Goal: Transaction & Acquisition: Purchase product/service

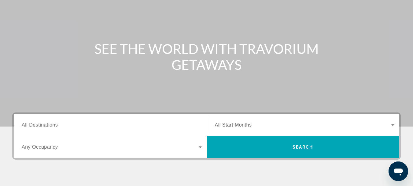
scroll to position [61, 0]
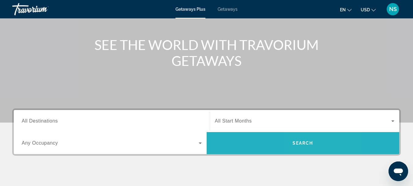
click at [317, 138] on span "Search widget" at bounding box center [303, 143] width 193 height 15
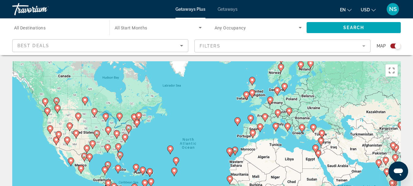
click at [300, 27] on icon "Search widget" at bounding box center [300, 27] width 7 height 7
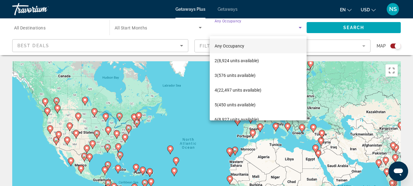
click at [407, 43] on div at bounding box center [206, 93] width 413 height 186
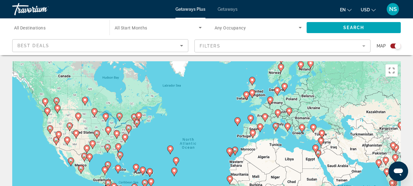
click at [364, 47] on mat-form-field "Filters" at bounding box center [283, 45] width 176 height 13
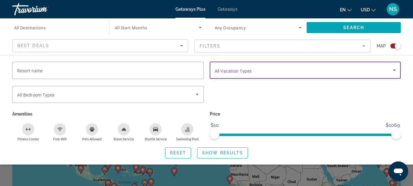
click at [394, 68] on icon "Search widget" at bounding box center [394, 69] width 7 height 7
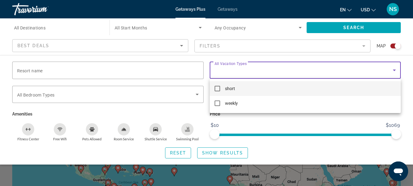
click at [218, 86] on mat-pseudo-checkbox at bounding box center [218, 89] width 6 height 6
click at [224, 152] on div at bounding box center [206, 93] width 413 height 186
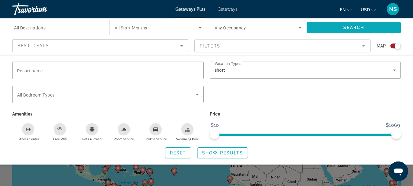
click at [360, 26] on span "Search" at bounding box center [354, 27] width 21 height 5
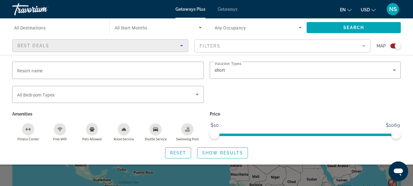
click at [181, 46] on icon "Sort by" at bounding box center [181, 45] width 7 height 7
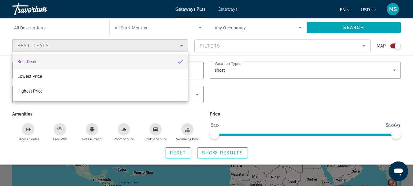
click at [197, 112] on div at bounding box center [206, 93] width 413 height 186
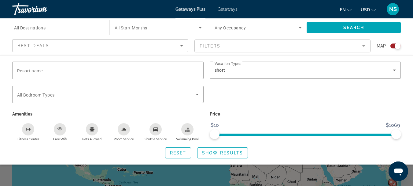
click at [40, 28] on span "All Destinations" at bounding box center [30, 27] width 32 height 5
click at [40, 28] on input "Destination All Destinations" at bounding box center [57, 27] width 87 height 7
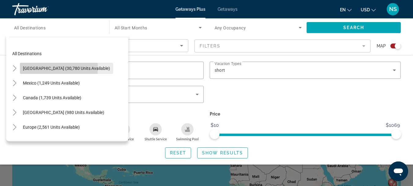
click at [42, 68] on span "United States (30,780 units available)" at bounding box center [66, 68] width 87 height 5
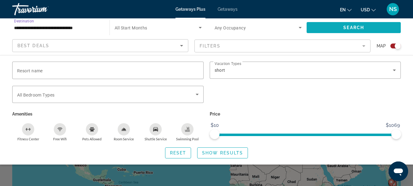
click at [351, 27] on span "Search" at bounding box center [354, 27] width 21 height 5
click at [369, 25] on span "Search widget" at bounding box center [354, 27] width 94 height 15
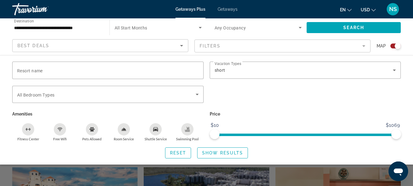
scroll to position [122, 0]
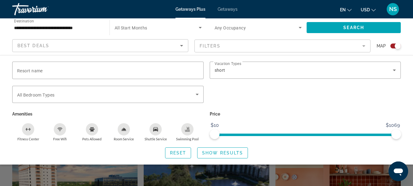
click at [46, 26] on input "**********" at bounding box center [57, 27] width 87 height 7
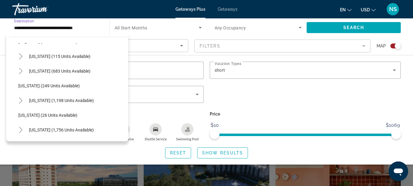
scroll to position [398, 0]
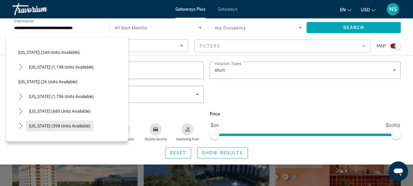
click at [35, 123] on span "Texas (398 units available)" at bounding box center [59, 125] width 61 height 5
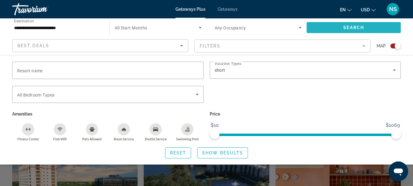
click at [355, 24] on span "Search widget" at bounding box center [354, 27] width 94 height 15
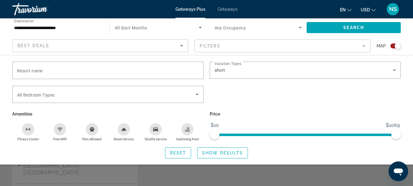
scroll to position [244, 0]
click at [353, 26] on span "Search" at bounding box center [354, 27] width 21 height 5
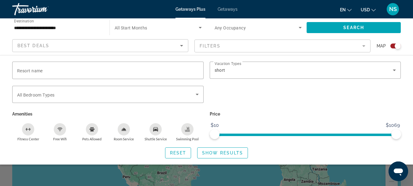
scroll to position [122, 0]
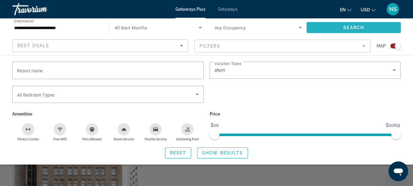
click at [346, 24] on span "Search widget" at bounding box center [354, 27] width 94 height 15
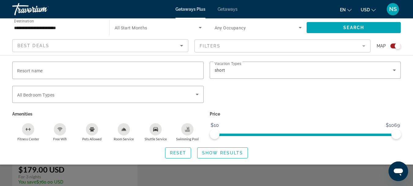
scroll to position [275, 0]
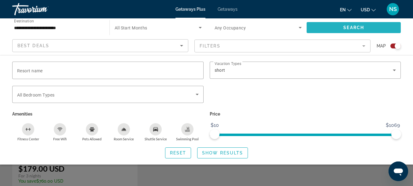
click at [353, 22] on span "Search widget" at bounding box center [354, 27] width 94 height 15
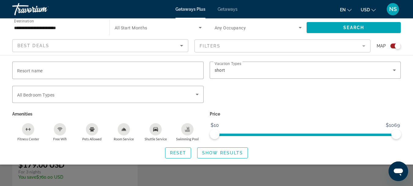
scroll to position [275, 0]
click at [229, 155] on span "Search widget" at bounding box center [223, 152] width 50 height 15
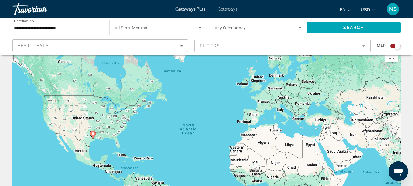
scroll to position [0, 0]
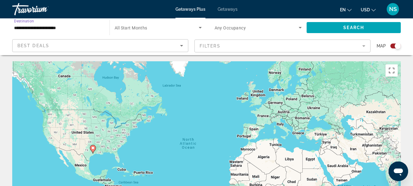
click at [32, 30] on input "**********" at bounding box center [57, 27] width 87 height 7
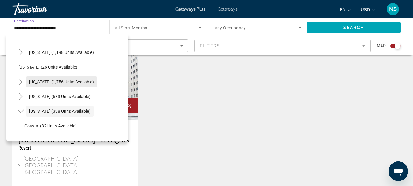
scroll to position [427, 0]
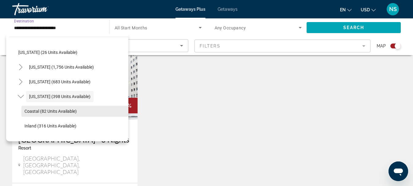
click at [35, 110] on span "Coastal (82 units available)" at bounding box center [50, 111] width 52 height 5
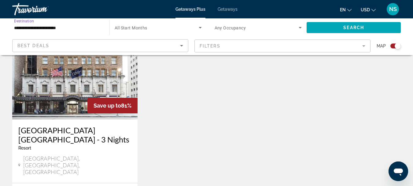
type input "**********"
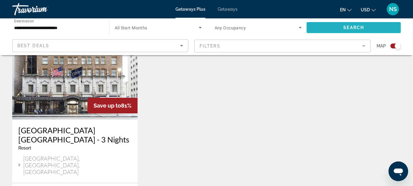
click at [371, 26] on span "Search widget" at bounding box center [354, 27] width 94 height 15
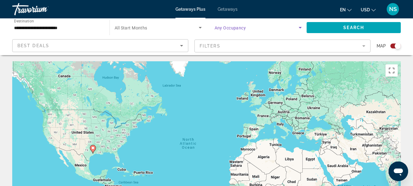
click at [302, 28] on icon "Search widget" at bounding box center [300, 27] width 7 height 7
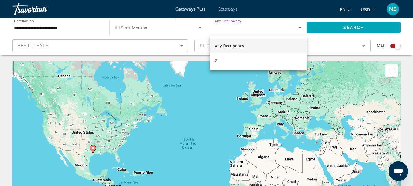
click at [373, 51] on div at bounding box center [206, 93] width 413 height 186
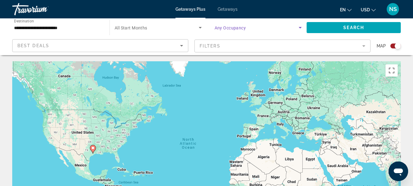
click at [300, 25] on icon "Search widget" at bounding box center [300, 27] width 7 height 7
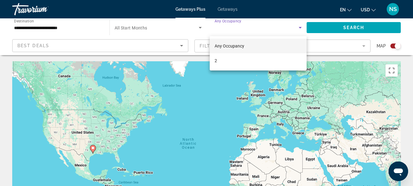
click at [200, 28] on div at bounding box center [206, 93] width 413 height 186
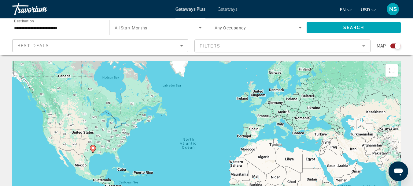
click at [201, 27] on icon "Search widget" at bounding box center [200, 27] width 7 height 7
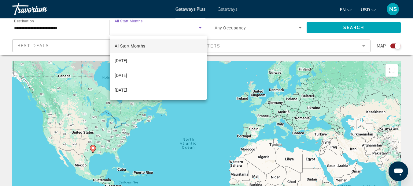
click at [364, 45] on div at bounding box center [206, 93] width 413 height 186
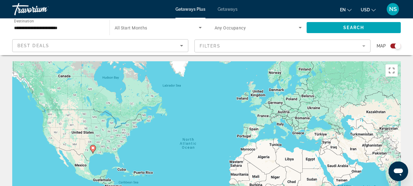
click at [364, 45] on mat-form-field "Filters" at bounding box center [283, 45] width 176 height 13
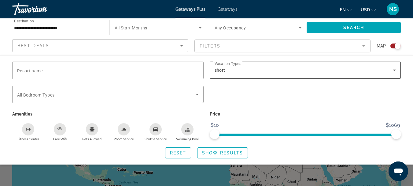
click at [396, 69] on icon "Search widget" at bounding box center [394, 69] width 7 height 7
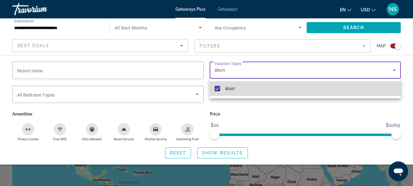
click at [215, 88] on mat-pseudo-checkbox at bounding box center [218, 89] width 6 height 6
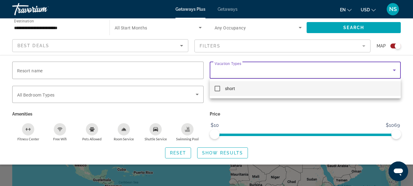
click at [355, 98] on div "short" at bounding box center [306, 89] width 192 height 20
click at [335, 24] on div at bounding box center [206, 93] width 413 height 186
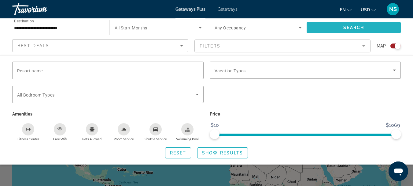
click at [343, 28] on button "Search" at bounding box center [354, 27] width 94 height 11
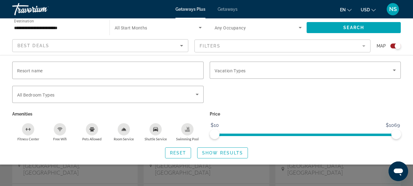
scroll to position [153, 0]
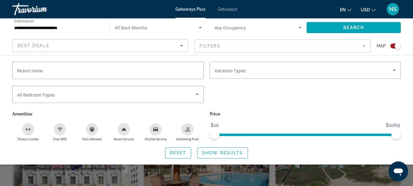
click at [222, 152] on span "Show Results" at bounding box center [222, 152] width 41 height 5
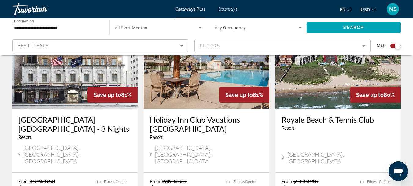
scroll to position [245, 0]
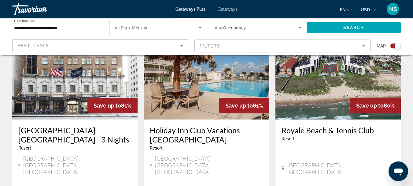
click at [324, 72] on img "Main content" at bounding box center [338, 70] width 125 height 98
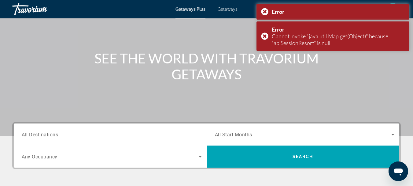
scroll to position [45, 0]
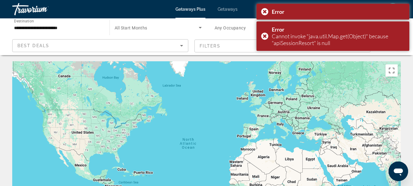
click at [266, 36] on div "Occupancy Any Occupancy" at bounding box center [258, 27] width 97 height 18
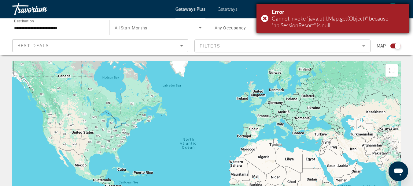
click at [264, 15] on div "Error Cannot invoke "java.util.Map.get(Object)" because "apiSessionResort" is n…" at bounding box center [333, 18] width 153 height 29
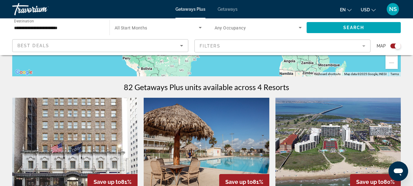
scroll to position [184, 0]
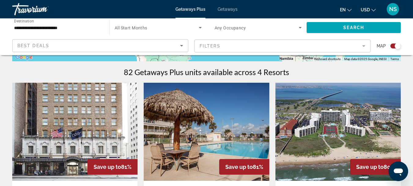
click at [356, 127] on img "Main content" at bounding box center [338, 132] width 125 height 98
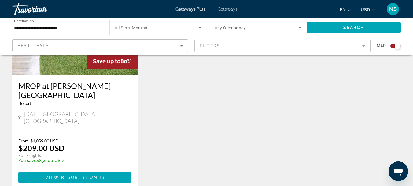
scroll to position [520, 0]
click at [80, 174] on span "View Resort" at bounding box center [63, 176] width 36 height 5
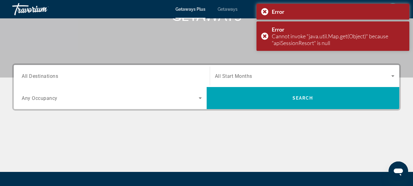
scroll to position [122, 0]
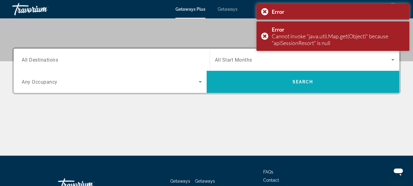
click at [300, 83] on span "Search" at bounding box center [303, 81] width 21 height 5
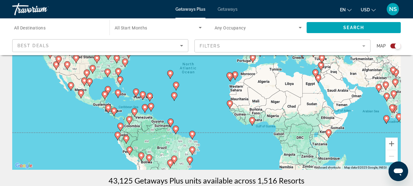
scroll to position [31, 0]
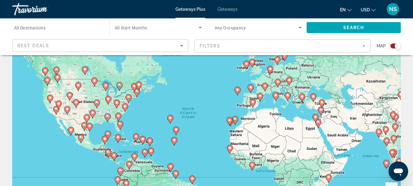
click at [104, 137] on image "Main content" at bounding box center [105, 139] width 4 height 4
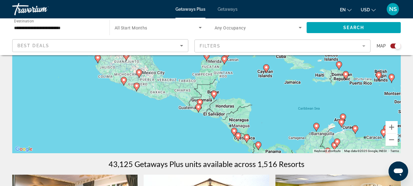
scroll to position [61, 0]
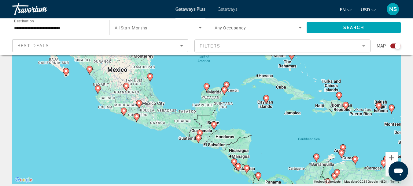
click at [200, 132] on image "Main content" at bounding box center [200, 133] width 4 height 4
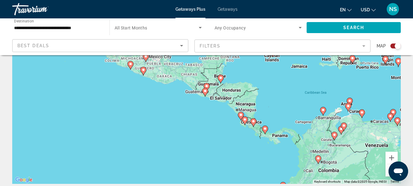
click at [205, 91] on image "Main content" at bounding box center [205, 91] width 4 height 4
type input "**********"
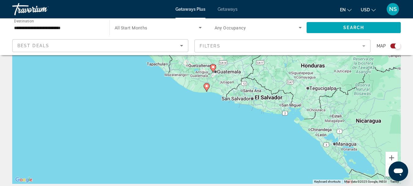
click at [207, 85] on image "Main content" at bounding box center [207, 86] width 4 height 4
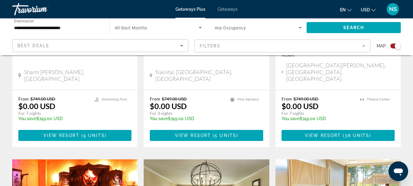
scroll to position [704, 0]
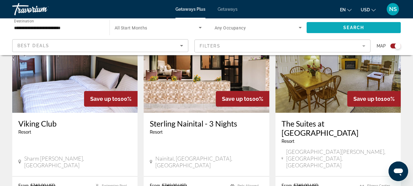
click at [359, 25] on span "Search" at bounding box center [354, 27] width 21 height 5
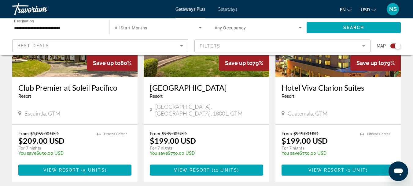
scroll to position [306, 0]
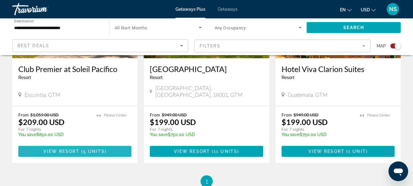
click at [68, 149] on span "View Resort" at bounding box center [61, 151] width 36 height 5
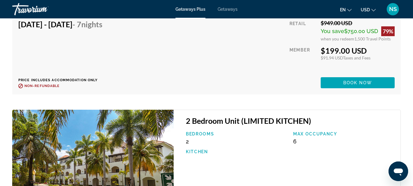
scroll to position [1402, 0]
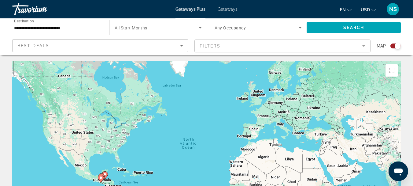
click at [363, 45] on mat-form-field "Filters" at bounding box center [283, 45] width 176 height 13
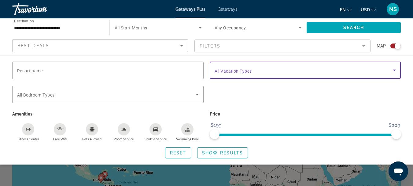
drag, startPoint x: 394, startPoint y: 68, endPoint x: 389, endPoint y: 65, distance: 5.6
click at [393, 67] on icon "Search widget" at bounding box center [394, 69] width 7 height 7
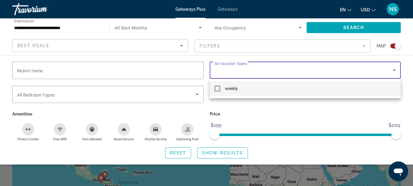
click at [215, 87] on mat-pseudo-checkbox at bounding box center [218, 89] width 6 height 6
click at [399, 103] on div at bounding box center [206, 93] width 413 height 186
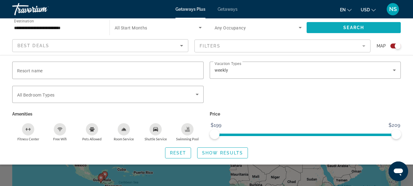
click at [351, 26] on span "Search" at bounding box center [354, 27] width 21 height 5
drag, startPoint x: 35, startPoint y: 69, endPoint x: 25, endPoint y: 70, distance: 9.8
click at [25, 70] on span "Resort name" at bounding box center [30, 70] width 26 height 5
click at [25, 70] on input "Resort name" at bounding box center [108, 70] width 182 height 7
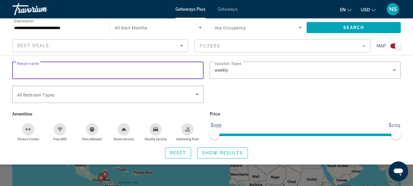
paste input "**********"
type input "**********"
click at [344, 27] on span "Search" at bounding box center [354, 27] width 21 height 5
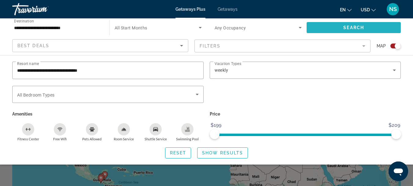
click at [356, 24] on span "Search widget" at bounding box center [354, 27] width 94 height 15
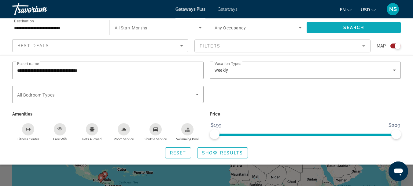
click at [352, 27] on span "Search" at bounding box center [354, 27] width 21 height 5
click at [212, 151] on span "Show Results" at bounding box center [222, 152] width 41 height 5
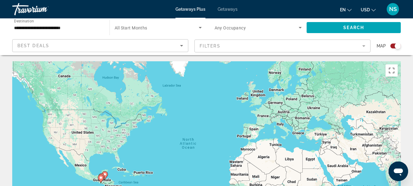
click at [30, 25] on input "**********" at bounding box center [57, 27] width 87 height 7
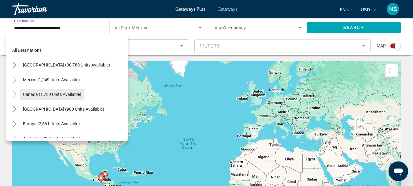
scroll to position [2, 0]
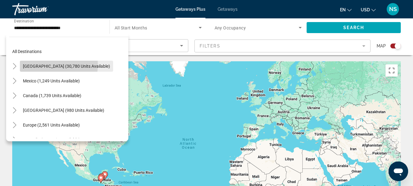
click at [39, 65] on span "United States (30,780 units available)" at bounding box center [66, 66] width 87 height 5
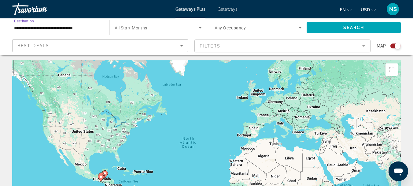
scroll to position [0, 0]
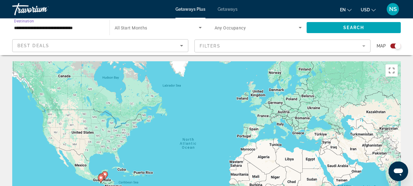
click at [70, 27] on input "**********" at bounding box center [57, 27] width 87 height 7
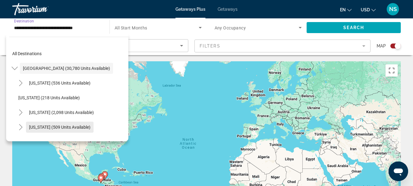
scroll to position [31, 0]
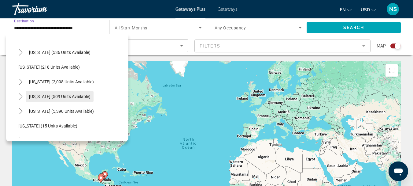
click at [42, 96] on span "Colorado (509 units available)" at bounding box center [59, 96] width 61 height 5
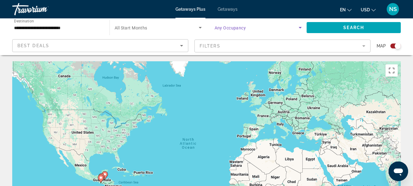
click at [299, 27] on icon "Search widget" at bounding box center [300, 27] width 7 height 7
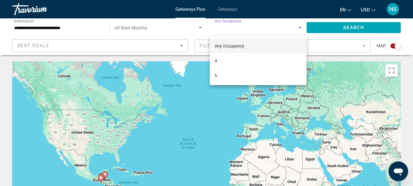
click at [179, 33] on div at bounding box center [206, 93] width 413 height 186
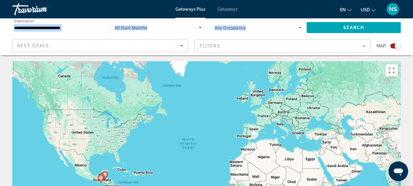
drag, startPoint x: 48, startPoint y: 38, endPoint x: 51, endPoint y: 36, distance: 3.4
click at [50, 37] on div "**********" at bounding box center [206, 36] width 413 height 37
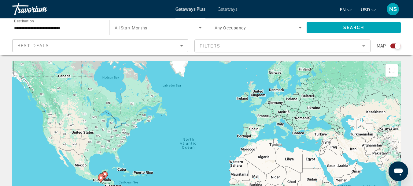
click at [23, 24] on div "**********" at bounding box center [57, 27] width 87 height 17
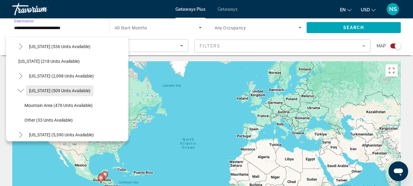
scroll to position [0, 0]
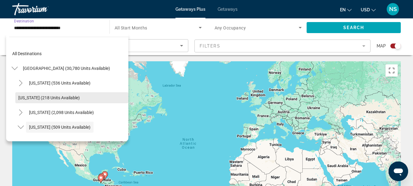
click at [34, 97] on span "Arkansas (218 units available)" at bounding box center [48, 97] width 61 height 5
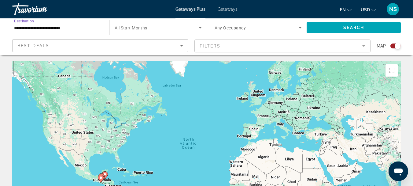
click at [363, 46] on mat-form-field "Filters" at bounding box center [283, 45] width 176 height 13
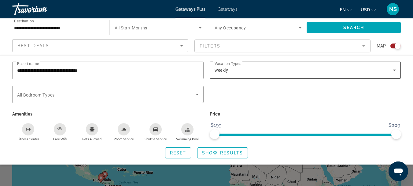
click at [396, 69] on icon "Search widget" at bounding box center [394, 69] width 7 height 7
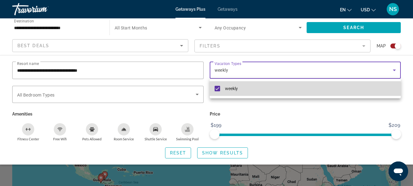
drag, startPoint x: 217, startPoint y: 87, endPoint x: 265, endPoint y: 103, distance: 50.2
click at [220, 87] on mat-pseudo-checkbox at bounding box center [218, 89] width 6 height 6
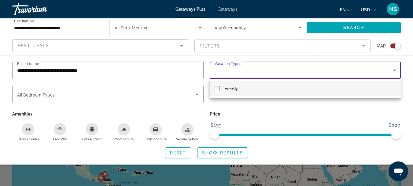
drag, startPoint x: 353, startPoint y: 28, endPoint x: 347, endPoint y: 22, distance: 9.5
click at [352, 28] on div at bounding box center [206, 93] width 413 height 186
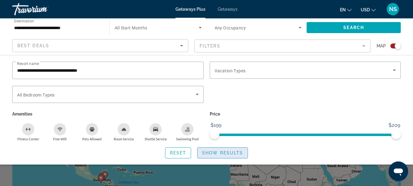
click at [234, 152] on span "Show Results" at bounding box center [222, 152] width 41 height 5
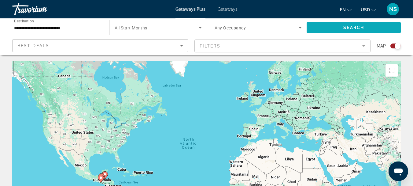
click at [352, 24] on span "Search widget" at bounding box center [354, 27] width 94 height 15
click at [363, 46] on mat-form-field "Filters" at bounding box center [283, 45] width 176 height 13
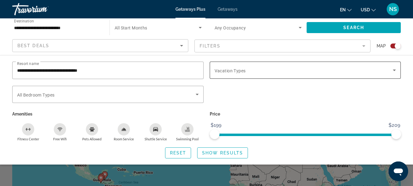
click at [395, 70] on icon "Search widget" at bounding box center [394, 70] width 3 height 2
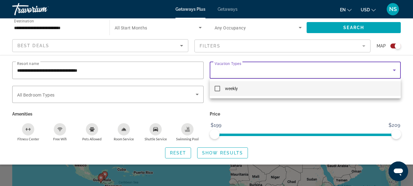
click at [217, 87] on mat-pseudo-checkbox at bounding box center [218, 89] width 6 height 6
click at [234, 153] on div at bounding box center [206, 93] width 413 height 186
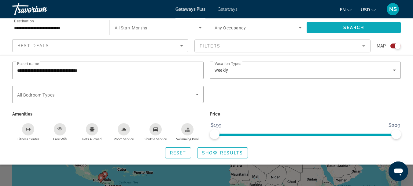
click at [351, 28] on span "Search" at bounding box center [354, 27] width 21 height 5
click at [212, 155] on button "Show Results" at bounding box center [222, 152] width 51 height 11
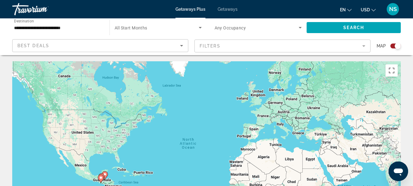
click at [366, 45] on mat-form-field "Filters" at bounding box center [283, 45] width 176 height 13
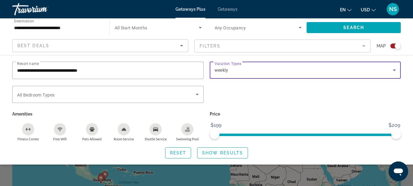
click at [395, 69] on icon "Search widget" at bounding box center [394, 69] width 7 height 7
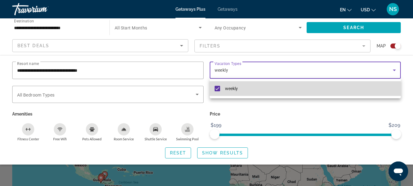
click at [216, 87] on mat-pseudo-checkbox at bounding box center [218, 89] width 6 height 6
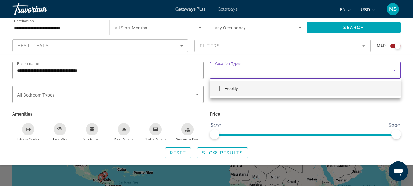
click at [226, 151] on div at bounding box center [206, 93] width 413 height 186
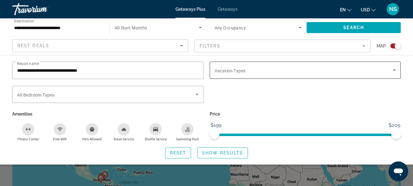
click at [396, 69] on icon "Search widget" at bounding box center [394, 69] width 7 height 7
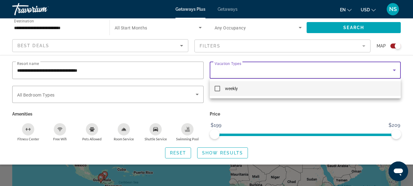
click at [346, 26] on div at bounding box center [206, 93] width 413 height 186
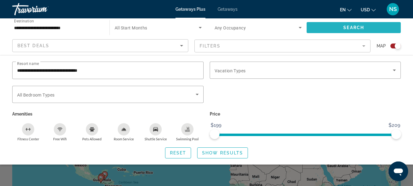
click at [346, 26] on span "Search" at bounding box center [354, 27] width 21 height 5
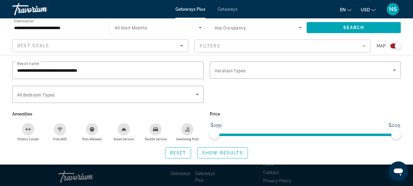
scroll to position [122, 0]
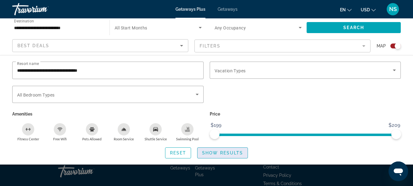
click at [226, 151] on span "Show Results" at bounding box center [222, 152] width 41 height 5
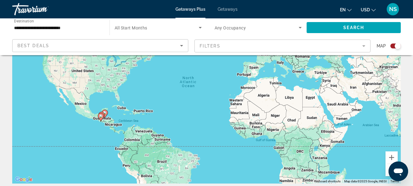
scroll to position [61, 0]
click at [364, 44] on mat-form-field "Filters" at bounding box center [283, 45] width 176 height 13
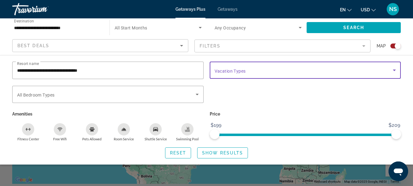
click at [395, 68] on icon "Search widget" at bounding box center [394, 69] width 7 height 7
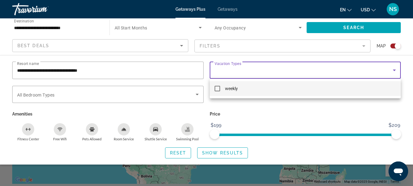
click at [259, 110] on div at bounding box center [206, 93] width 413 height 186
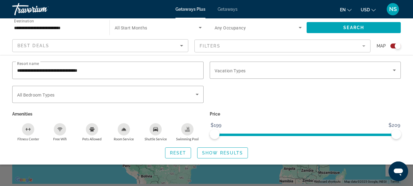
click at [365, 45] on mat-form-field "Filters" at bounding box center [283, 45] width 176 height 13
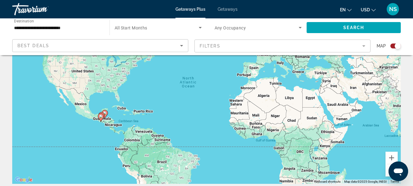
click at [363, 45] on mat-form-field "Filters" at bounding box center [283, 45] width 176 height 13
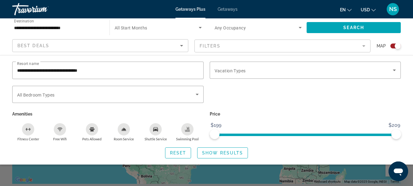
click at [364, 46] on mat-form-field "Filters" at bounding box center [283, 45] width 176 height 13
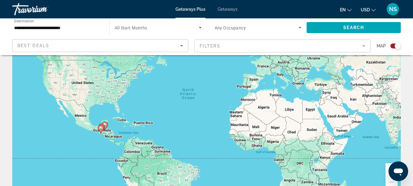
scroll to position [32, 0]
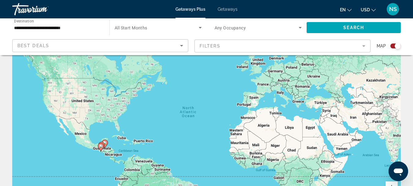
click at [363, 43] on mat-form-field "Filters" at bounding box center [283, 45] width 176 height 13
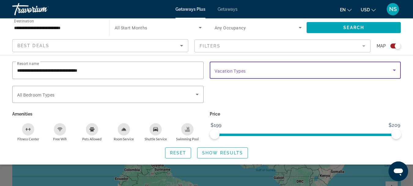
click at [395, 70] on icon "Search widget" at bounding box center [394, 70] width 3 height 2
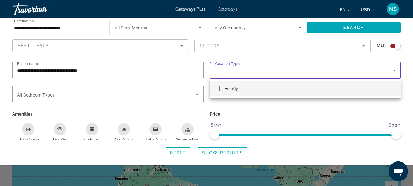
click at [223, 70] on div at bounding box center [206, 93] width 413 height 186
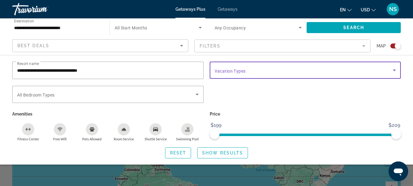
click at [395, 69] on icon "Search widget" at bounding box center [394, 69] width 7 height 7
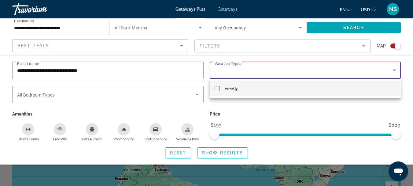
click at [91, 129] on div at bounding box center [206, 93] width 413 height 186
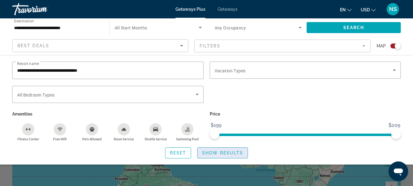
click at [225, 152] on span "Show Results" at bounding box center [222, 152] width 41 height 5
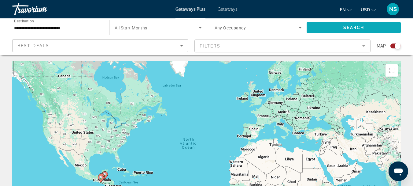
click at [355, 26] on span "Search" at bounding box center [354, 27] width 21 height 5
click at [62, 25] on input "**********" at bounding box center [57, 27] width 87 height 7
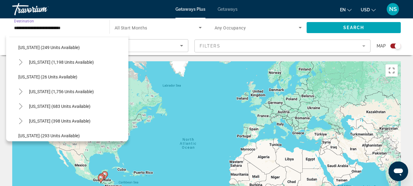
scroll to position [405, 0]
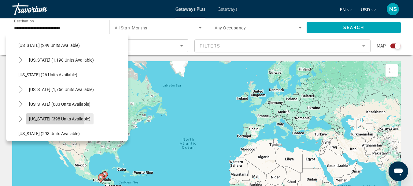
click at [29, 116] on span "Search widget" at bounding box center [60, 118] width 68 height 15
type input "**********"
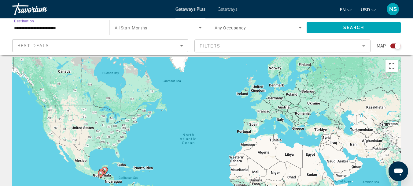
scroll to position [0, 0]
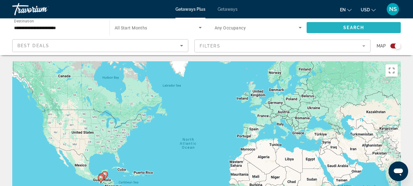
click at [357, 26] on span "Search" at bounding box center [354, 27] width 21 height 5
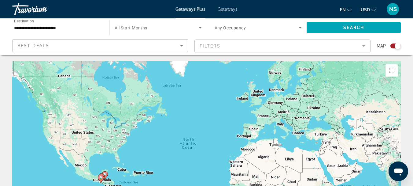
click at [365, 44] on mat-form-field "Filters" at bounding box center [283, 45] width 176 height 13
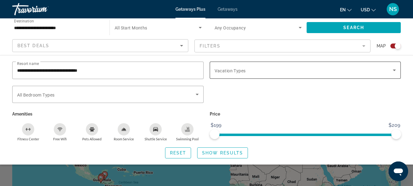
click at [394, 70] on icon "Search widget" at bounding box center [394, 70] width 3 height 2
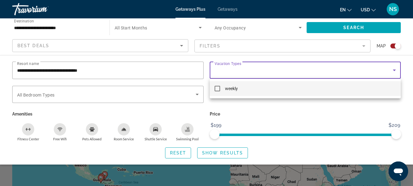
drag, startPoint x: 106, startPoint y: 71, endPoint x: 48, endPoint y: 72, distance: 57.8
click at [13, 67] on div at bounding box center [206, 93] width 413 height 186
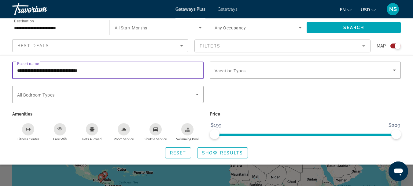
drag, startPoint x: 100, startPoint y: 69, endPoint x: 0, endPoint y: 58, distance: 100.6
click at [0, 58] on div "**********" at bounding box center [206, 109] width 413 height 109
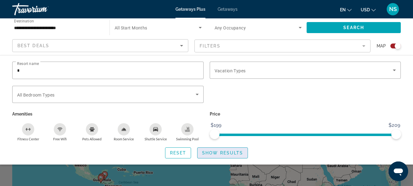
click at [221, 151] on span "Show Results" at bounding box center [222, 152] width 41 height 5
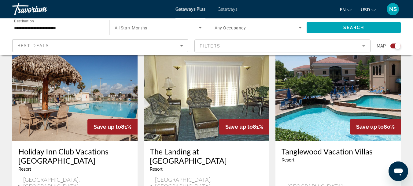
scroll to position [428, 0]
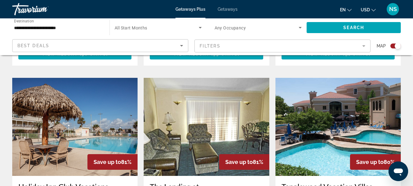
click at [106, 102] on img "Main content" at bounding box center [74, 127] width 125 height 98
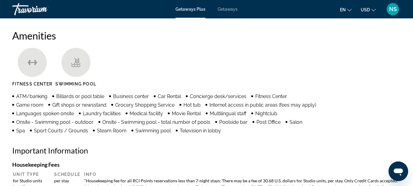
scroll to position [459, 0]
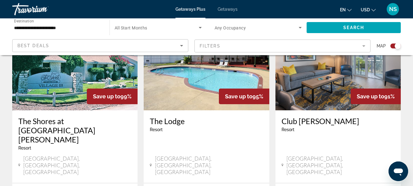
scroll to position [214, 0]
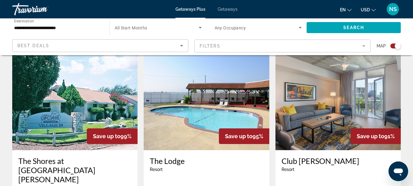
click at [300, 26] on icon "Search widget" at bounding box center [300, 27] width 7 height 7
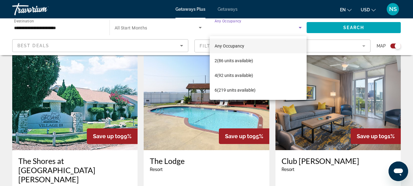
click at [363, 43] on div at bounding box center [206, 93] width 413 height 186
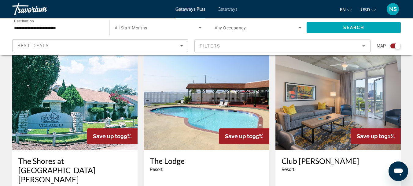
click at [363, 44] on mat-form-field "Filters" at bounding box center [283, 45] width 176 height 13
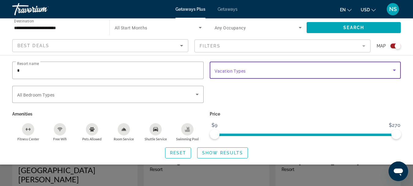
click at [395, 69] on icon "Search widget" at bounding box center [394, 70] width 3 height 2
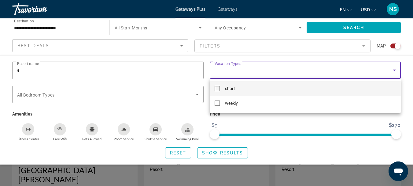
click at [215, 86] on mat-pseudo-checkbox at bounding box center [218, 89] width 6 height 6
click at [93, 129] on div at bounding box center [206, 93] width 413 height 186
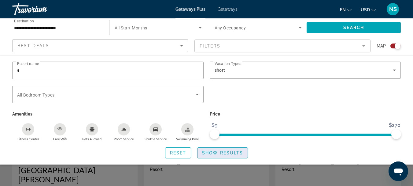
click at [225, 152] on span "Show Results" at bounding box center [222, 152] width 41 height 5
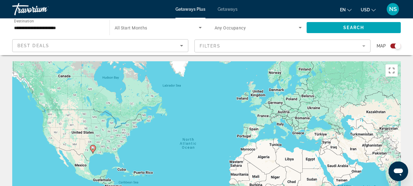
click at [364, 45] on mat-form-field "Filters" at bounding box center [283, 45] width 176 height 13
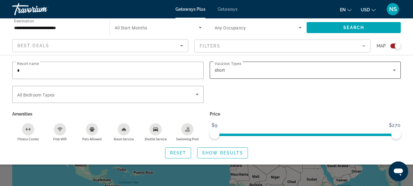
click at [395, 69] on icon "Search widget" at bounding box center [394, 69] width 7 height 7
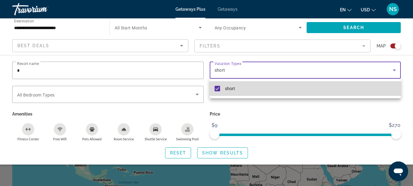
drag, startPoint x: 216, startPoint y: 86, endPoint x: 262, endPoint y: 117, distance: 55.2
click at [218, 86] on mat-pseudo-checkbox at bounding box center [218, 89] width 6 height 6
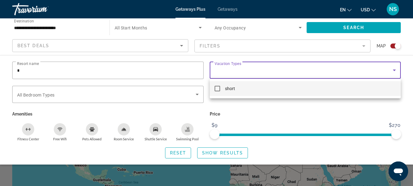
click at [226, 152] on div at bounding box center [206, 93] width 413 height 186
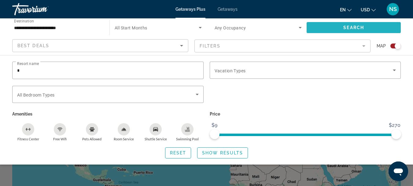
click at [325, 26] on span "Search widget" at bounding box center [354, 27] width 94 height 15
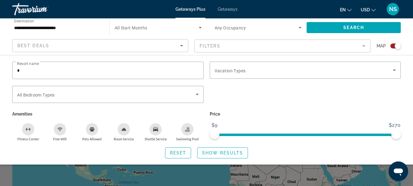
scroll to position [122, 0]
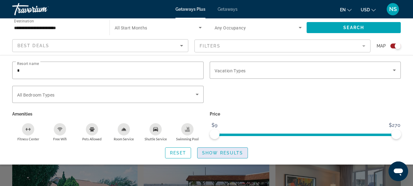
click at [219, 153] on span "Show Results" at bounding box center [222, 152] width 41 height 5
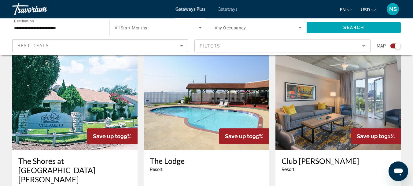
scroll to position [245, 0]
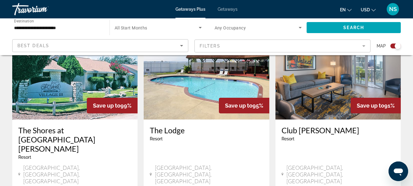
click at [188, 75] on img "Main content" at bounding box center [206, 70] width 125 height 98
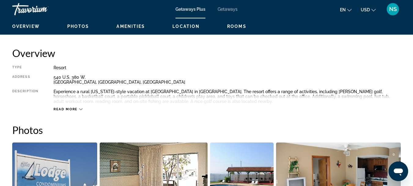
scroll to position [245, 0]
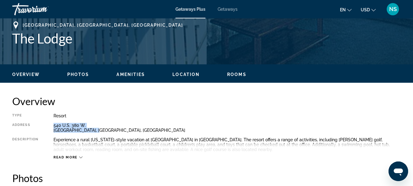
drag, startPoint x: 100, startPoint y: 129, endPoint x: 49, endPoint y: 126, distance: 51.2
click at [49, 126] on div "Type Resort All-Inclusive No All-Inclusive Address 540 U.S. 380 W. Runaway Bay,…" at bounding box center [206, 136] width 389 height 46
copy div "540 U.S. 380 W. Runaway Bay, TX, USA"
click at [252, 114] on div "Resort" at bounding box center [228, 115] width 348 height 5
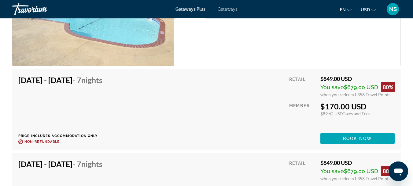
scroll to position [1377, 0]
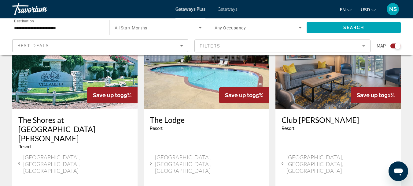
scroll to position [245, 0]
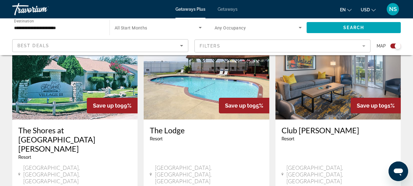
click at [86, 78] on img "Main content" at bounding box center [74, 70] width 125 height 98
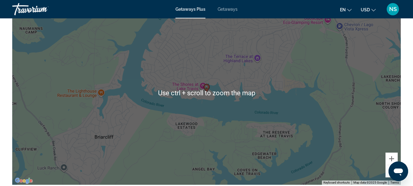
scroll to position [1010, 0]
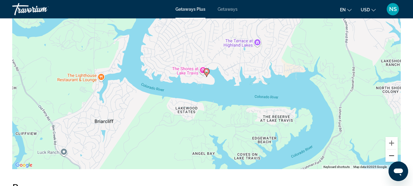
click at [391, 160] on button "Zoom out" at bounding box center [392, 155] width 12 height 12
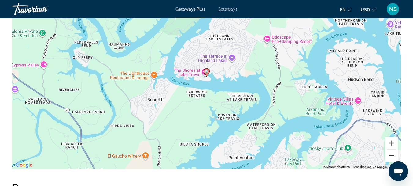
click at [391, 160] on button "Zoom out" at bounding box center [392, 155] width 12 height 12
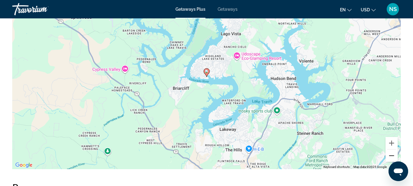
click at [391, 160] on button "Zoom out" at bounding box center [392, 155] width 12 height 12
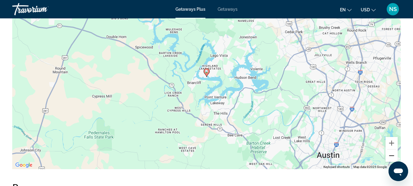
click at [391, 161] on button "Zoom out" at bounding box center [392, 155] width 12 height 12
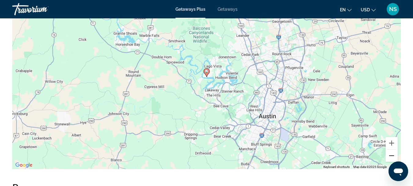
click at [391, 161] on button "Zoom out" at bounding box center [392, 155] width 12 height 12
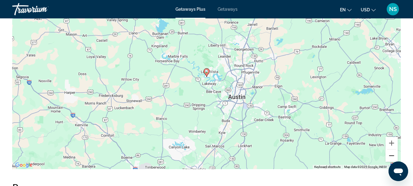
click at [391, 161] on button "Zoom out" at bounding box center [392, 155] width 12 height 12
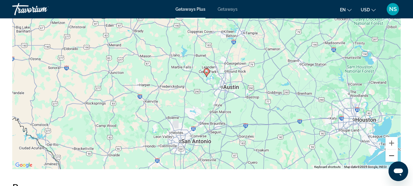
click at [391, 161] on button "Zoom out" at bounding box center [392, 155] width 12 height 12
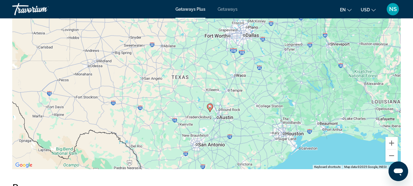
drag, startPoint x: 253, startPoint y: 106, endPoint x: 254, endPoint y: 109, distance: 3.5
click at [254, 109] on div "To activate drag with keyboard, press Alt + Enter. Once in keyboard drag state,…" at bounding box center [206, 77] width 389 height 184
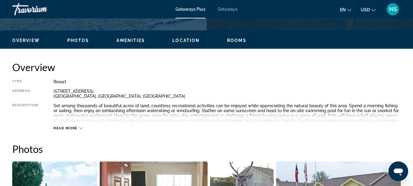
scroll to position [275, 0]
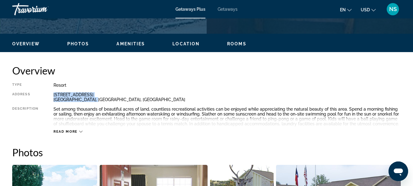
drag, startPoint x: 97, startPoint y: 99, endPoint x: 49, endPoint y: 97, distance: 48.1
click at [49, 97] on div "Type Resort All-Inclusive No All-Inclusive Address 1917 American Drive Lago Vis…" at bounding box center [206, 108] width 389 height 51
copy div "1917 American Drive Lago Vista, TX, USA"
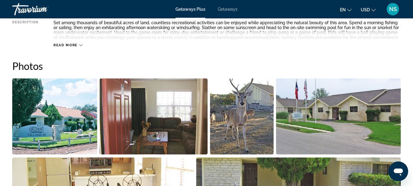
scroll to position [367, 0]
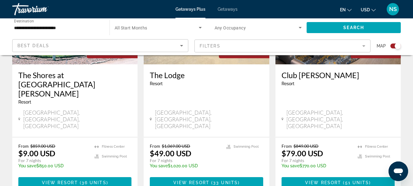
scroll to position [306, 0]
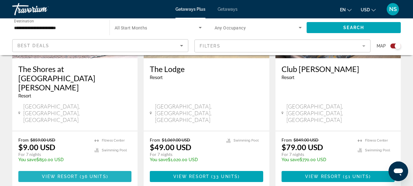
click at [91, 174] on span "36 units" at bounding box center [94, 176] width 25 height 5
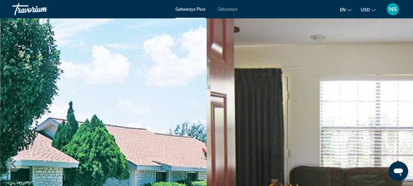
scroll to position [39, 0]
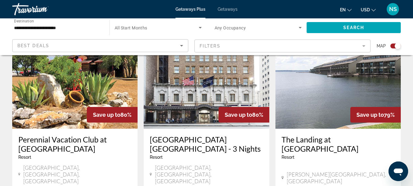
scroll to position [948, 0]
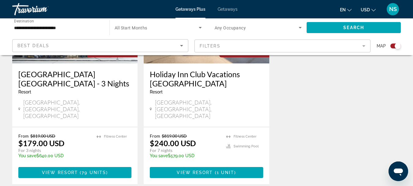
scroll to position [311, 0]
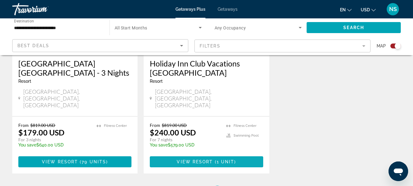
click at [205, 159] on span "View Resort" at bounding box center [195, 161] width 36 height 5
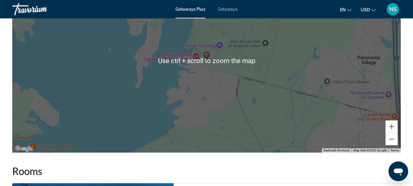
scroll to position [1132, 0]
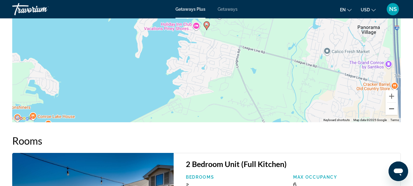
click at [393, 115] on button "Zoom out" at bounding box center [392, 108] width 12 height 12
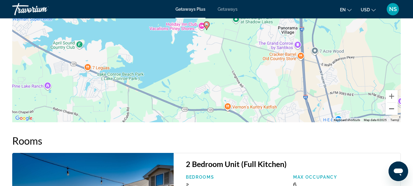
click at [393, 115] on button "Zoom out" at bounding box center [392, 108] width 12 height 12
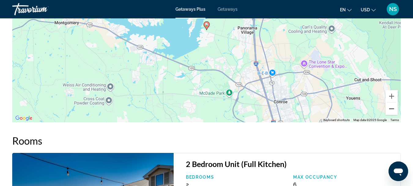
click at [393, 115] on button "Zoom out" at bounding box center [392, 108] width 12 height 12
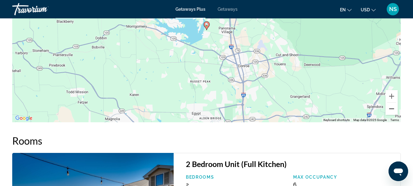
click at [393, 115] on button "Zoom out" at bounding box center [392, 108] width 12 height 12
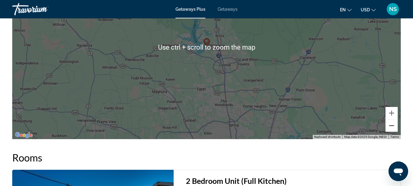
scroll to position [1101, 0]
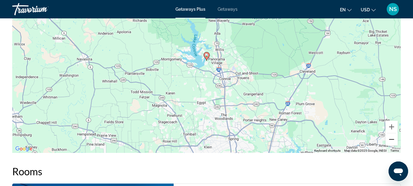
click at [388, 144] on button "Zoom out" at bounding box center [392, 139] width 12 height 12
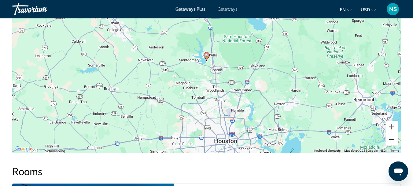
click at [388, 143] on button "Zoom out" at bounding box center [392, 139] width 12 height 12
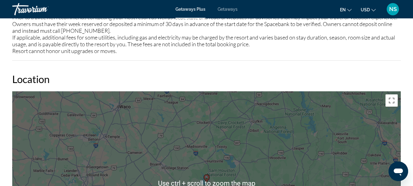
scroll to position [979, 0]
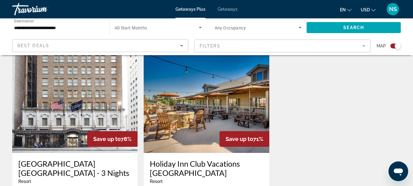
scroll to position [214, 0]
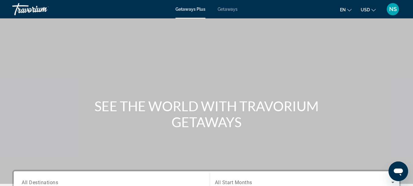
click at [225, 9] on span "Getaways" at bounding box center [228, 9] width 20 height 5
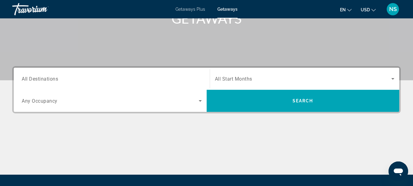
scroll to position [122, 0]
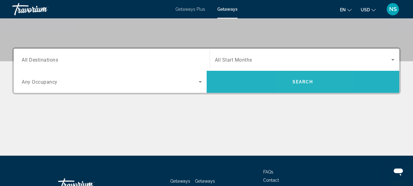
click at [299, 85] on span "Search widget" at bounding box center [303, 81] width 193 height 15
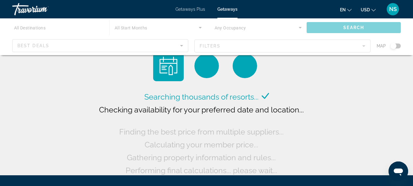
click at [50, 26] on div "Main content" at bounding box center [206, 36] width 413 height 37
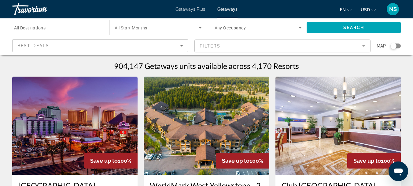
click at [34, 28] on span "All Destinations" at bounding box center [30, 27] width 32 height 5
click at [34, 28] on input "Destination All Destinations" at bounding box center [57, 27] width 87 height 7
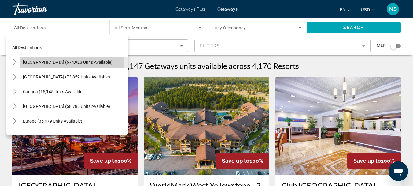
click at [32, 61] on span "United States (674,923 units available)" at bounding box center [68, 62] width 90 height 5
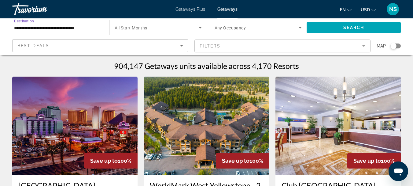
click at [48, 28] on input "**********" at bounding box center [57, 27] width 87 height 7
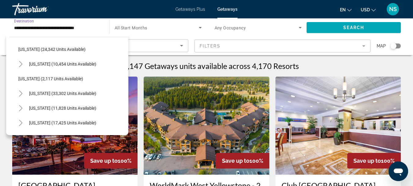
scroll to position [490, 0]
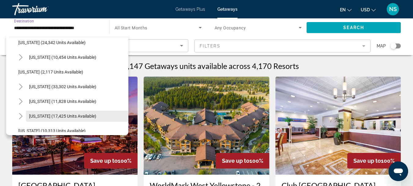
click at [44, 115] on span "Texas (17,425 units available)" at bounding box center [62, 116] width 67 height 5
type input "**********"
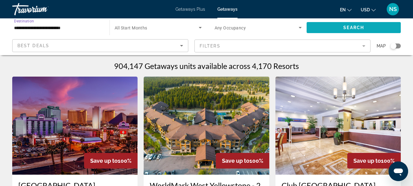
click at [342, 25] on span "Search widget" at bounding box center [354, 27] width 94 height 15
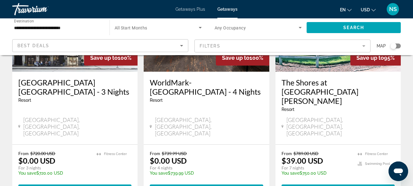
scroll to position [795, 0]
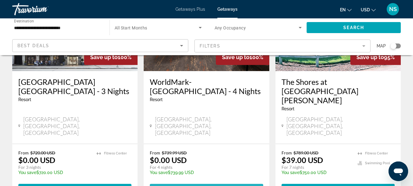
click at [205, 185] on span "View Resort" at bounding box center [190, 189] width 36 height 5
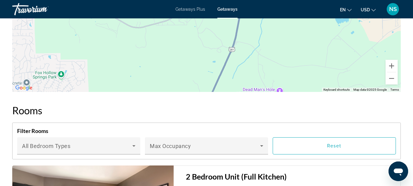
scroll to position [1032, 0]
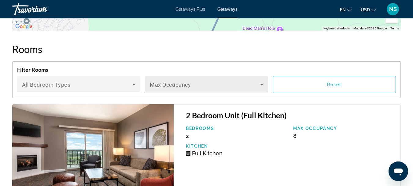
click at [261, 88] on icon "Main content" at bounding box center [261, 84] width 7 height 7
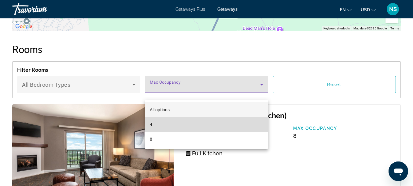
click at [158, 123] on mat-option "4" at bounding box center [206, 124] width 123 height 15
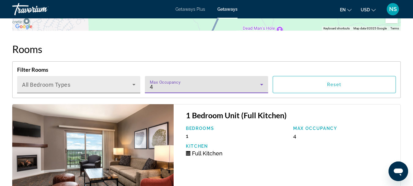
click at [133, 88] on icon "Main content" at bounding box center [133, 84] width 7 height 7
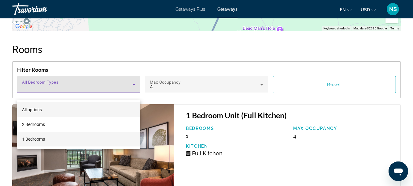
click at [68, 137] on mat-option "1 Bedrooms" at bounding box center [78, 139] width 123 height 15
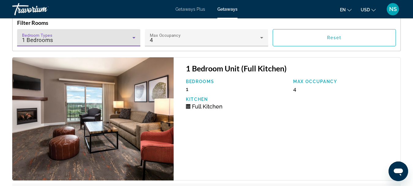
scroll to position [1062, 0]
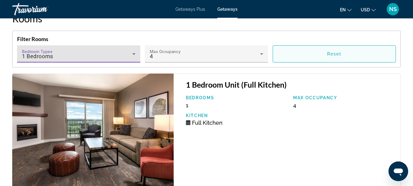
click at [341, 58] on span "Main content" at bounding box center [334, 54] width 123 height 15
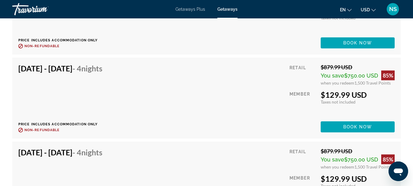
scroll to position [1460, 0]
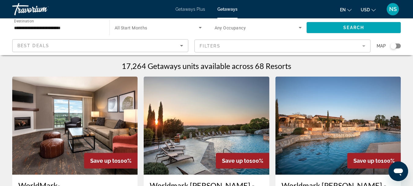
click at [364, 45] on mat-form-field "Filters" at bounding box center [283, 45] width 176 height 13
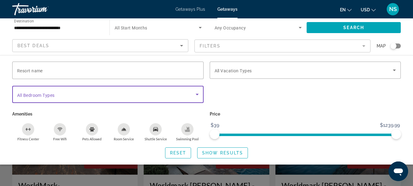
click at [197, 93] on icon "Search widget" at bounding box center [197, 94] width 7 height 7
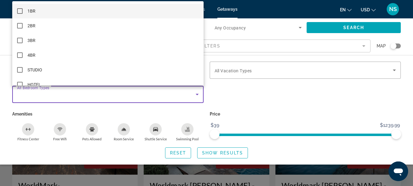
click at [44, 13] on mat-option "1BR" at bounding box center [108, 11] width 192 height 15
click at [357, 26] on div at bounding box center [206, 93] width 413 height 186
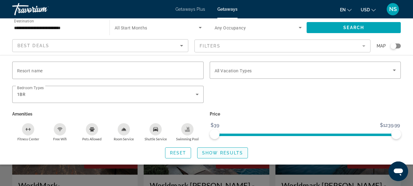
click at [229, 153] on span "Show Results" at bounding box center [222, 152] width 41 height 5
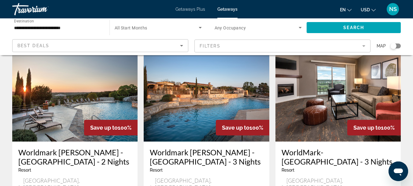
scroll to position [31, 0]
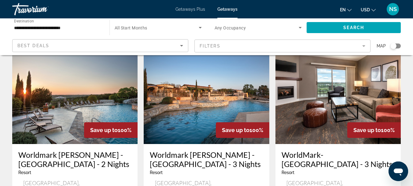
click at [213, 117] on img "Main content" at bounding box center [206, 95] width 125 height 98
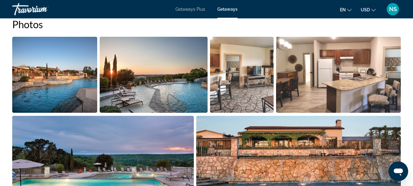
scroll to position [398, 0]
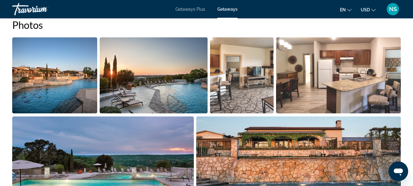
click at [228, 91] on img "Open full-screen image slider" at bounding box center [242, 75] width 64 height 76
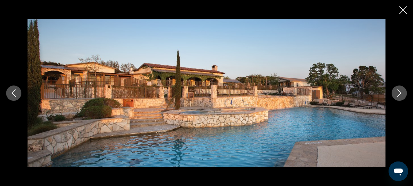
click at [399, 93] on icon "Next image" at bounding box center [399, 92] width 7 height 7
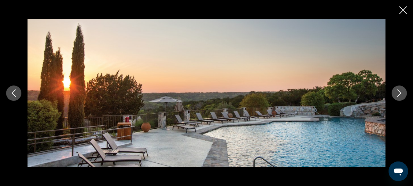
click at [399, 93] on icon "Next image" at bounding box center [399, 92] width 7 height 7
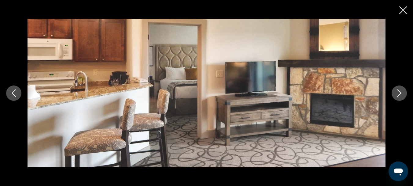
click at [399, 93] on icon "Next image" at bounding box center [399, 92] width 7 height 7
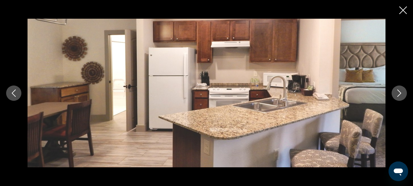
click at [399, 93] on icon "Next image" at bounding box center [399, 92] width 7 height 7
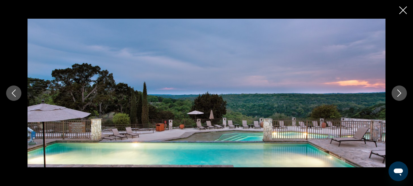
click at [399, 93] on icon "Next image" at bounding box center [399, 92] width 7 height 7
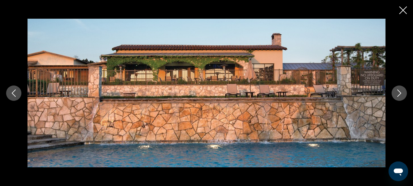
click at [399, 93] on icon "Next image" at bounding box center [399, 92] width 7 height 7
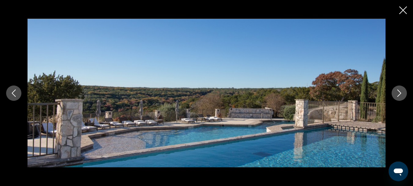
click at [399, 93] on icon "Next image" at bounding box center [399, 92] width 7 height 7
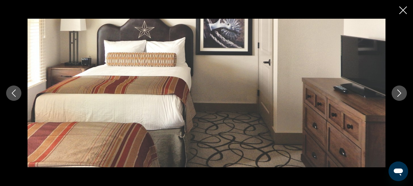
click at [399, 93] on icon "Next image" at bounding box center [399, 92] width 7 height 7
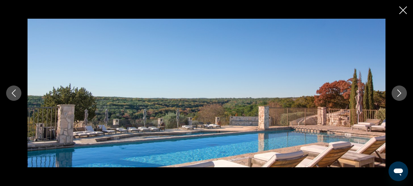
click at [400, 90] on icon "Next image" at bounding box center [399, 92] width 7 height 7
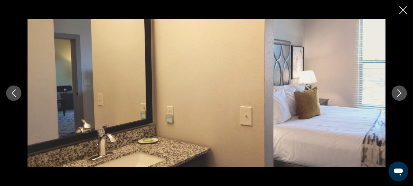
click at [400, 90] on icon "Next image" at bounding box center [399, 92] width 7 height 7
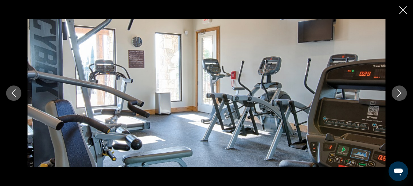
click at [400, 90] on icon "Next image" at bounding box center [399, 92] width 7 height 7
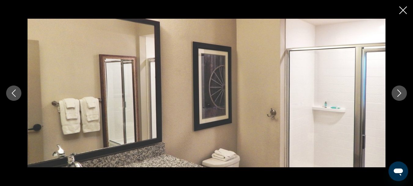
click at [400, 90] on icon "Next image" at bounding box center [399, 92] width 7 height 7
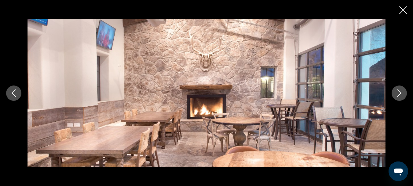
click at [400, 90] on icon "Next image" at bounding box center [399, 92] width 7 height 7
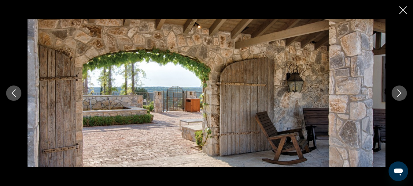
click at [400, 90] on icon "Next image" at bounding box center [399, 92] width 7 height 7
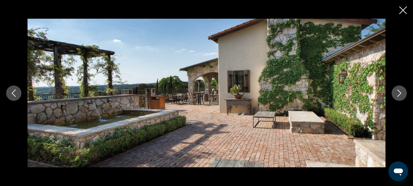
click at [400, 90] on icon "Next image" at bounding box center [399, 92] width 7 height 7
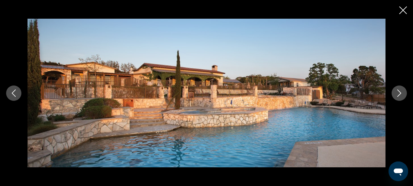
click at [402, 10] on icon "Close slideshow" at bounding box center [404, 10] width 8 height 8
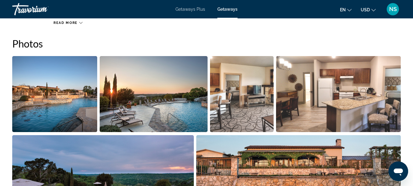
scroll to position [367, 0]
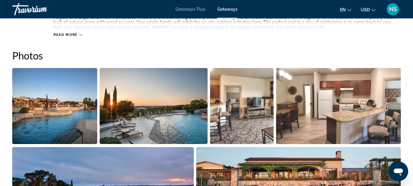
click at [69, 115] on img "Open full-screen image slider" at bounding box center [54, 106] width 85 height 76
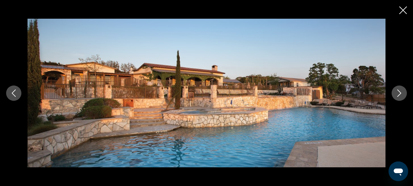
click at [400, 95] on icon "Next image" at bounding box center [399, 92] width 7 height 7
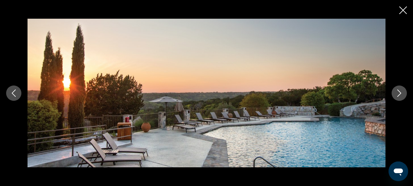
click at [400, 95] on icon "Next image" at bounding box center [399, 92] width 7 height 7
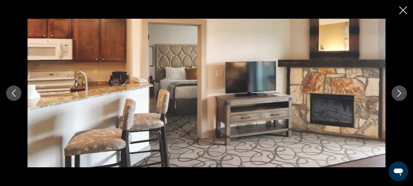
click at [400, 95] on icon "Next image" at bounding box center [399, 92] width 7 height 7
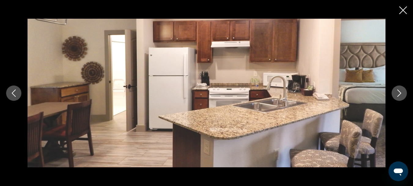
click at [400, 95] on icon "Next image" at bounding box center [399, 92] width 7 height 7
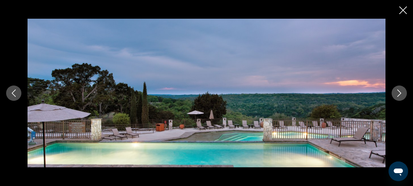
click at [400, 95] on icon "Next image" at bounding box center [399, 92] width 7 height 7
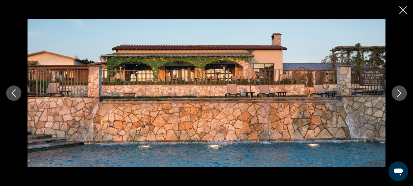
click at [400, 95] on icon "Next image" at bounding box center [399, 92] width 7 height 7
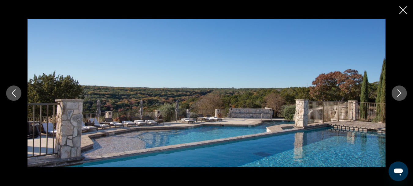
click at [397, 94] on icon "Next image" at bounding box center [399, 92] width 7 height 7
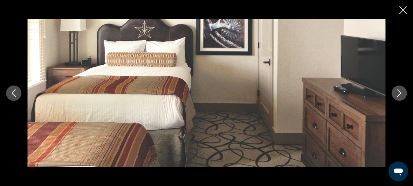
click at [400, 90] on icon "Next image" at bounding box center [399, 92] width 7 height 7
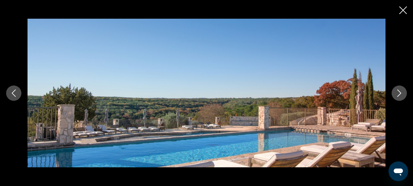
click at [400, 90] on icon "Next image" at bounding box center [399, 92] width 7 height 7
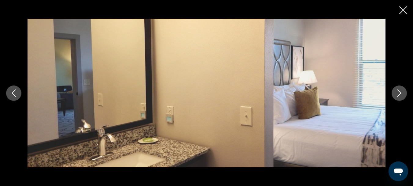
click at [400, 90] on icon "Next image" at bounding box center [399, 92] width 7 height 7
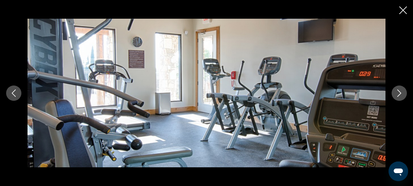
click at [400, 90] on icon "Next image" at bounding box center [399, 92] width 7 height 7
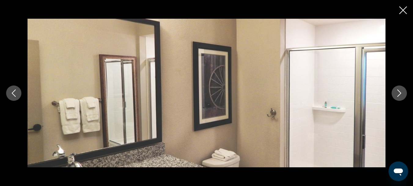
click at [400, 90] on icon "Next image" at bounding box center [399, 92] width 7 height 7
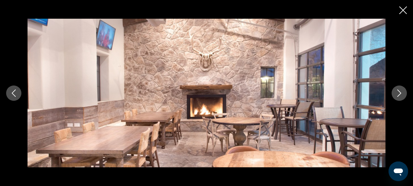
click at [405, 11] on icon "Close slideshow" at bounding box center [404, 10] width 8 height 8
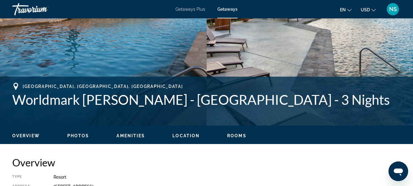
scroll to position [245, 0]
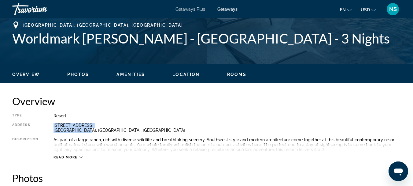
drag, startPoint x: 86, startPoint y: 130, endPoint x: 54, endPoint y: 125, distance: 32.5
click at [53, 124] on div "Type Resort All-Inclusive No All-Inclusive Address 245 Stablewood Springs Drive…" at bounding box center [206, 136] width 389 height 46
copy div "245 Stablewood Springs Drive West Ingram, TX, USA"
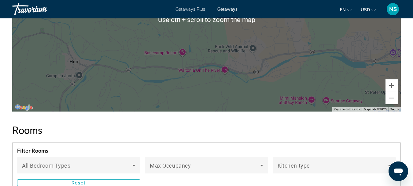
scroll to position [948, 0]
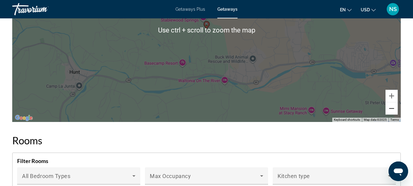
click at [393, 114] on button "Zoom out" at bounding box center [392, 108] width 12 height 12
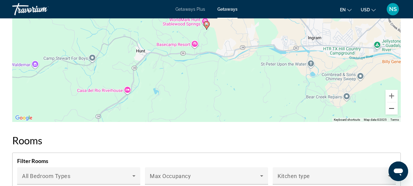
click at [393, 114] on button "Zoom out" at bounding box center [392, 108] width 12 height 12
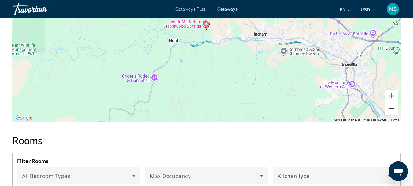
click at [393, 114] on button "Zoom out" at bounding box center [392, 108] width 12 height 12
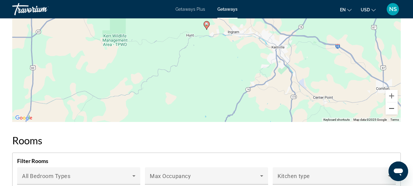
click at [393, 114] on button "Zoom out" at bounding box center [392, 108] width 12 height 12
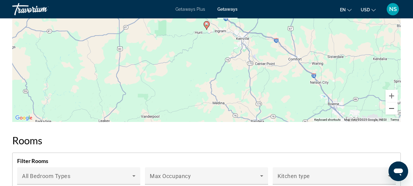
click at [393, 114] on button "Zoom out" at bounding box center [392, 108] width 12 height 12
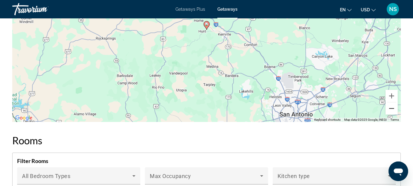
click at [393, 114] on button "Zoom out" at bounding box center [392, 108] width 12 height 12
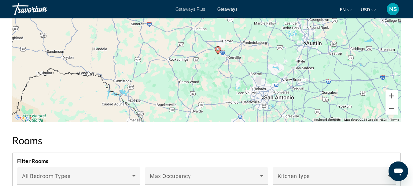
drag, startPoint x: 313, startPoint y: 61, endPoint x: 325, endPoint y: 86, distance: 28.2
click at [325, 86] on div "To activate drag with keyboard, press Alt + Enter. Once in keyboard drag state,…" at bounding box center [206, 30] width 389 height 184
click at [390, 111] on button "Zoom out" at bounding box center [392, 108] width 12 height 12
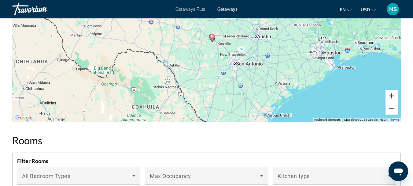
click at [393, 102] on button "Zoom in" at bounding box center [392, 96] width 12 height 12
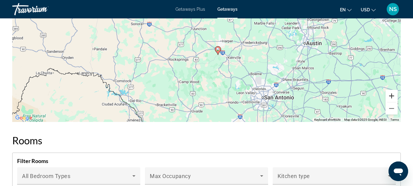
click at [393, 102] on button "Zoom in" at bounding box center [392, 96] width 12 height 12
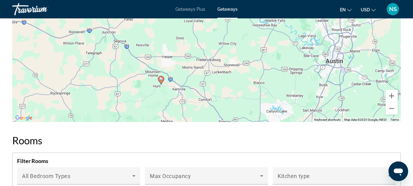
drag, startPoint x: 331, startPoint y: 103, endPoint x: 292, endPoint y: 107, distance: 39.1
click at [292, 107] on div "To activate drag with keyboard, press Alt + Enter. Once in keyboard drag state,…" at bounding box center [206, 30] width 389 height 184
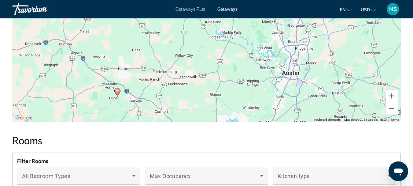
drag, startPoint x: 265, startPoint y: 95, endPoint x: 219, endPoint y: 108, distance: 48.0
click at [219, 108] on div "To activate drag with keyboard, press Alt + Enter. Once in keyboard drag state,…" at bounding box center [206, 30] width 389 height 184
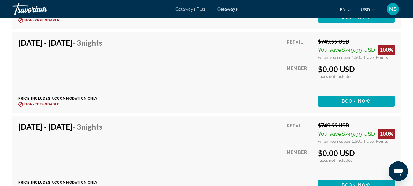
scroll to position [2172, 0]
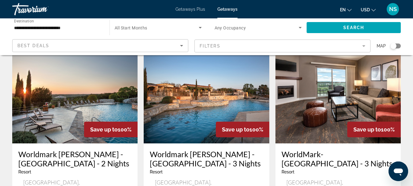
scroll to position [31, 0]
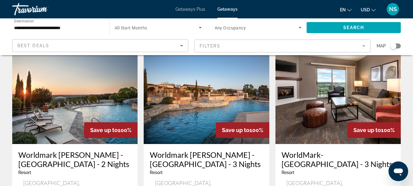
click at [329, 101] on img "Main content" at bounding box center [338, 95] width 125 height 98
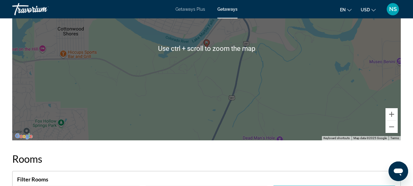
scroll to position [948, 0]
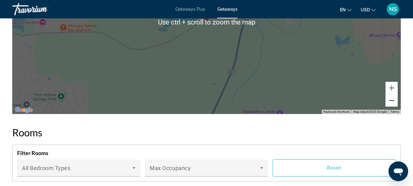
click at [391, 106] on button "Zoom out" at bounding box center [392, 100] width 12 height 12
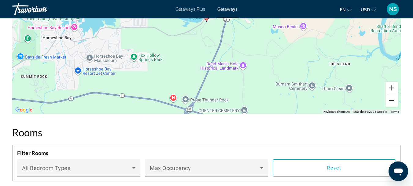
click at [390, 106] on button "Zoom out" at bounding box center [392, 100] width 12 height 12
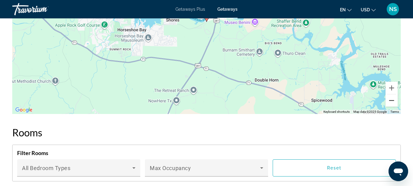
click at [390, 106] on button "Zoom out" at bounding box center [392, 100] width 12 height 12
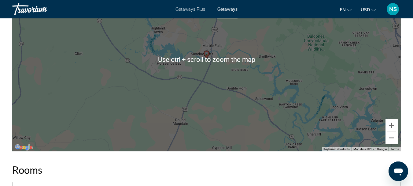
scroll to position [918, 0]
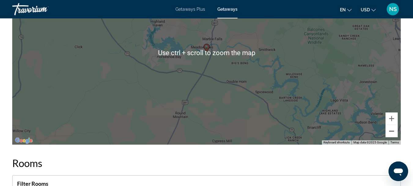
click at [392, 137] on button "Zoom out" at bounding box center [392, 131] width 12 height 12
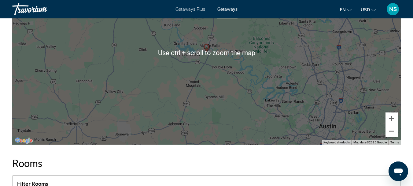
click at [392, 137] on button "Zoom out" at bounding box center [392, 131] width 12 height 12
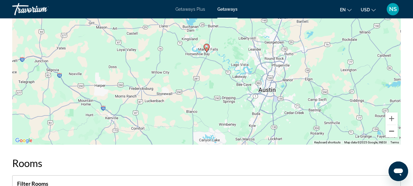
click at [392, 137] on button "Zoom out" at bounding box center [392, 131] width 12 height 12
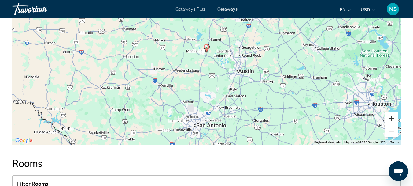
click at [391, 125] on button "Zoom in" at bounding box center [392, 118] width 12 height 12
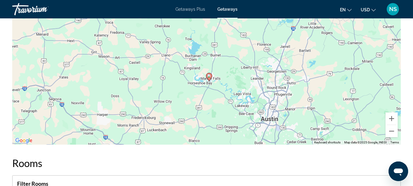
drag, startPoint x: 285, startPoint y: 99, endPoint x: 288, endPoint y: 128, distance: 29.2
click at [288, 128] on div "To activate drag with keyboard, press Alt + Enter. Once in keyboard drag state,…" at bounding box center [206, 53] width 389 height 184
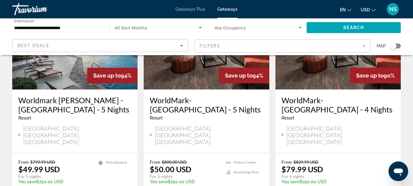
scroll to position [795, 0]
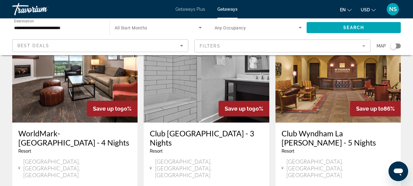
scroll to position [61, 0]
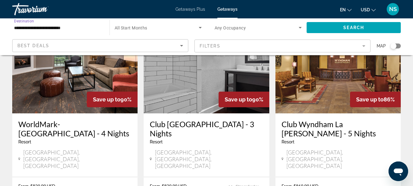
click at [58, 28] on input "**********" at bounding box center [57, 27] width 87 height 7
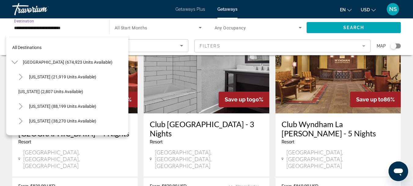
scroll to position [31, 0]
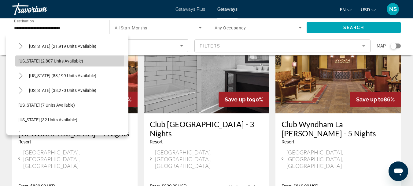
click at [50, 61] on span "Arkansas (2,807 units available)" at bounding box center [50, 60] width 65 height 5
type input "**********"
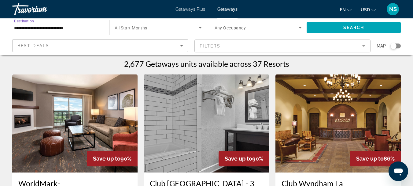
scroll to position [0, 0]
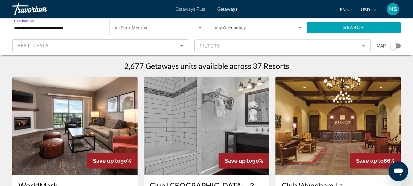
click at [182, 43] on icon "Sort by" at bounding box center [181, 45] width 7 height 7
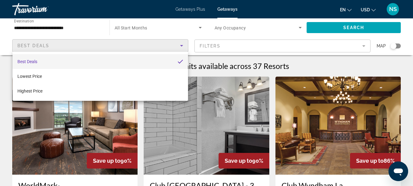
click at [243, 42] on div at bounding box center [206, 93] width 413 height 186
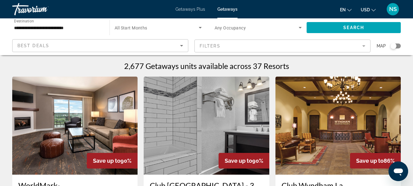
drag, startPoint x: 364, startPoint y: 46, endPoint x: 357, endPoint y: 41, distance: 8.3
click at [364, 46] on mat-form-field "Filters" at bounding box center [283, 45] width 176 height 13
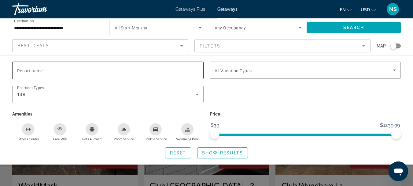
click at [38, 69] on span "Resort name" at bounding box center [30, 70] width 26 height 5
click at [38, 69] on input "Resort name" at bounding box center [108, 70] width 182 height 7
drag, startPoint x: 222, startPoint y: 151, endPoint x: 225, endPoint y: 150, distance: 3.1
click at [222, 150] on span "Show Results" at bounding box center [222, 152] width 41 height 5
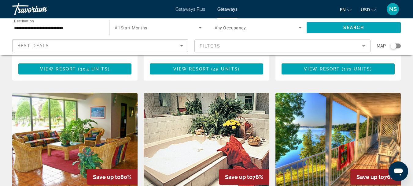
scroll to position [214, 0]
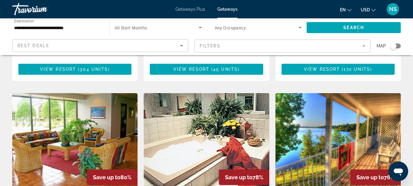
click at [197, 142] on img "Main content" at bounding box center [206, 142] width 125 height 98
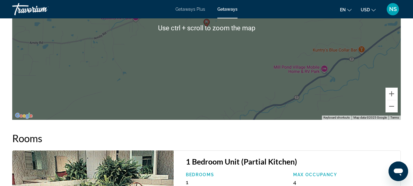
scroll to position [1101, 0]
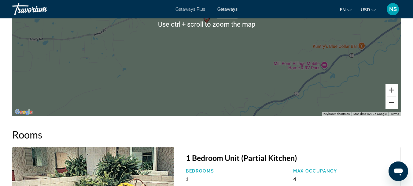
click at [389, 109] on button "Zoom out" at bounding box center [392, 102] width 12 height 12
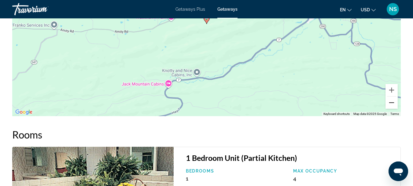
click at [389, 109] on button "Zoom out" at bounding box center [392, 102] width 12 height 12
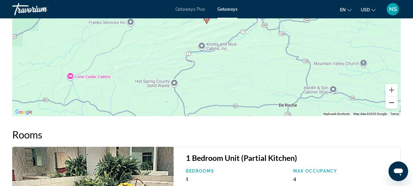
click at [389, 109] on button "Zoom out" at bounding box center [392, 102] width 12 height 12
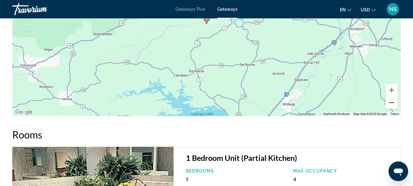
click at [389, 109] on button "Zoom out" at bounding box center [392, 102] width 12 height 12
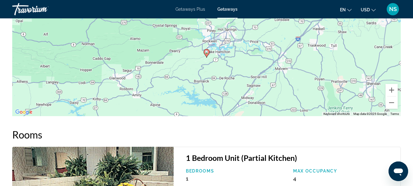
drag, startPoint x: 328, startPoint y: 87, endPoint x: 328, endPoint y: 110, distance: 23.6
click at [328, 110] on div "To activate drag with keyboard, press Alt + Enter. Once in keyboard drag state,…" at bounding box center [206, 24] width 389 height 184
click at [390, 96] on button "Zoom in" at bounding box center [392, 90] width 12 height 12
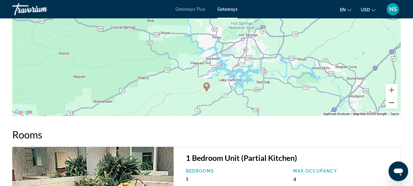
click at [389, 108] on button "Zoom out" at bounding box center [392, 102] width 12 height 12
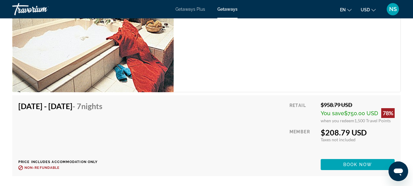
scroll to position [1316, 0]
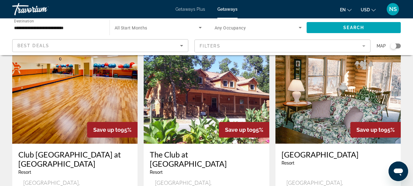
scroll to position [31, 0]
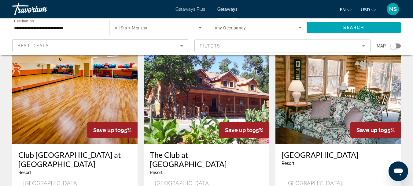
click at [93, 96] on img "Main content" at bounding box center [74, 95] width 125 height 98
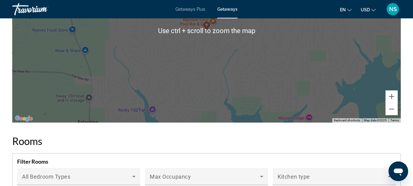
scroll to position [1101, 0]
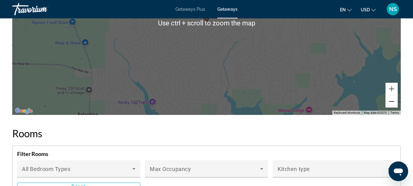
click at [393, 107] on button "Zoom out" at bounding box center [392, 101] width 12 height 12
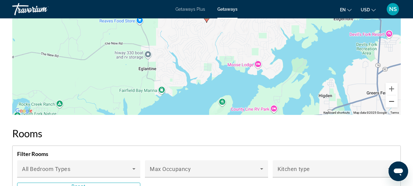
click at [393, 107] on button "Zoom out" at bounding box center [392, 101] width 12 height 12
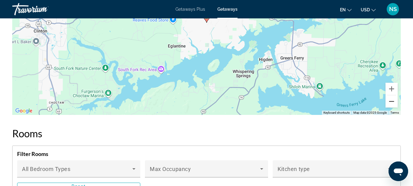
click at [393, 107] on button "Zoom out" at bounding box center [392, 101] width 12 height 12
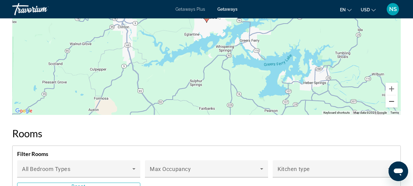
click at [393, 107] on button "Zoom out" at bounding box center [392, 101] width 12 height 12
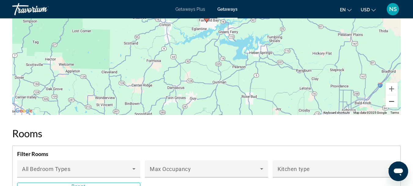
click at [393, 107] on button "Zoom out" at bounding box center [392, 101] width 12 height 12
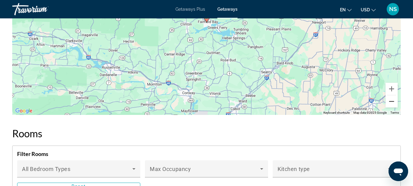
click at [393, 107] on button "Zoom out" at bounding box center [392, 101] width 12 height 12
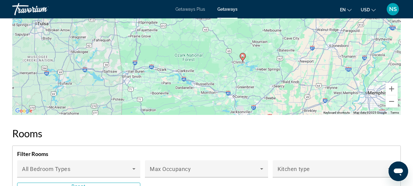
drag, startPoint x: 269, startPoint y: 98, endPoint x: 300, endPoint y: 132, distance: 46.6
click at [391, 95] on button "Zoom in" at bounding box center [392, 89] width 12 height 12
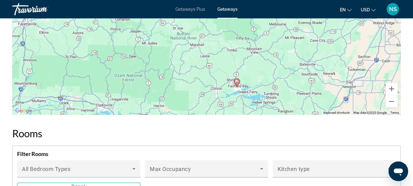
drag, startPoint x: 340, startPoint y: 95, endPoint x: 297, endPoint y: 81, distance: 44.8
click at [297, 81] on div "To activate drag with keyboard, press Alt + Enter. Once in keyboard drag state,…" at bounding box center [206, 23] width 389 height 184
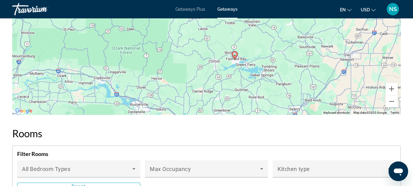
drag, startPoint x: 292, startPoint y: 108, endPoint x: 290, endPoint y: 80, distance: 28.2
click at [290, 80] on div "To activate drag with keyboard, press Alt + Enter. Once in keyboard drag state,…" at bounding box center [206, 23] width 389 height 184
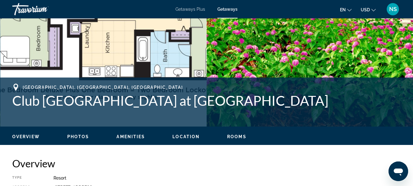
scroll to position [153, 0]
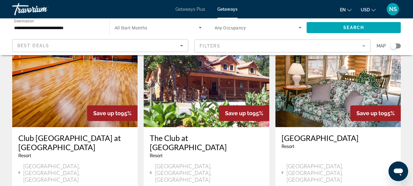
scroll to position [122, 0]
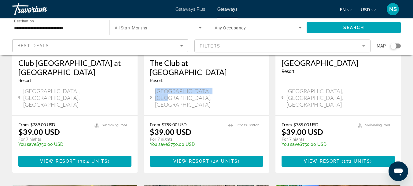
drag, startPoint x: 222, startPoint y: 92, endPoint x: 154, endPoint y: 92, distance: 67.9
click at [154, 92] on div "Horseshoe Bend, AR, USA" at bounding box center [206, 97] width 113 height 20
copy span "Horseshoe Bend, AR, USA"
click at [267, 77] on div "The Club at Crown Lake Resort Resort - This is an adults only resort Horseshoe …" at bounding box center [206, 83] width 125 height 63
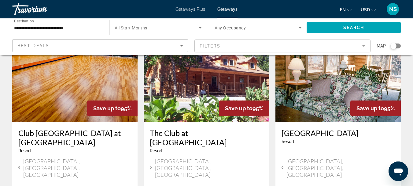
scroll to position [31, 0]
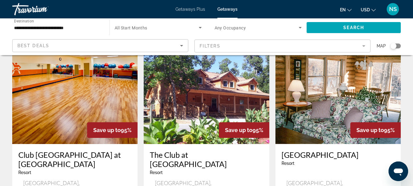
click at [230, 97] on img "Main content" at bounding box center [206, 95] width 125 height 98
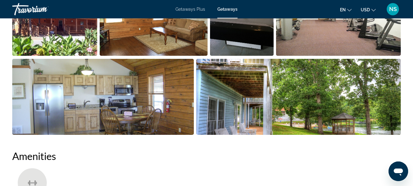
scroll to position [459, 0]
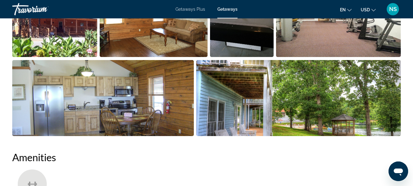
click at [314, 116] on img "Open full-screen image slider" at bounding box center [298, 98] width 205 height 76
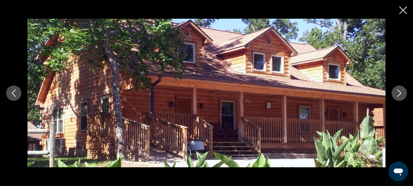
click at [400, 93] on icon "Next image" at bounding box center [399, 92] width 7 height 7
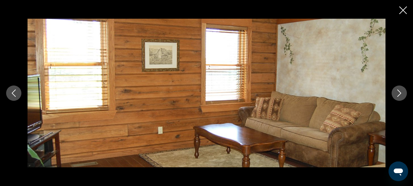
click at [398, 93] on icon "Next image" at bounding box center [399, 92] width 7 height 7
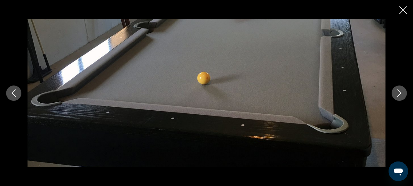
click at [398, 93] on icon "Next image" at bounding box center [399, 92] width 7 height 7
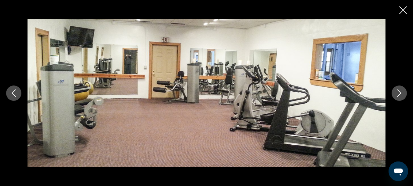
click at [398, 93] on icon "Next image" at bounding box center [399, 92] width 7 height 7
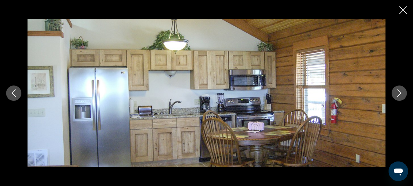
click at [398, 93] on icon "Next image" at bounding box center [399, 92] width 7 height 7
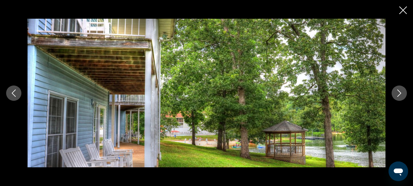
click at [398, 93] on icon "Next image" at bounding box center [399, 92] width 7 height 7
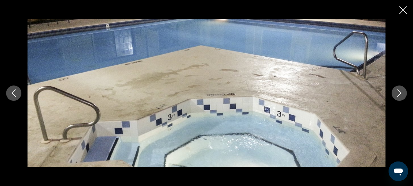
click at [398, 93] on icon "Next image" at bounding box center [399, 92] width 7 height 7
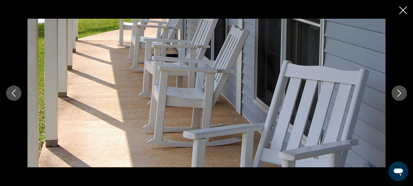
click at [398, 93] on icon "Next image" at bounding box center [399, 92] width 7 height 7
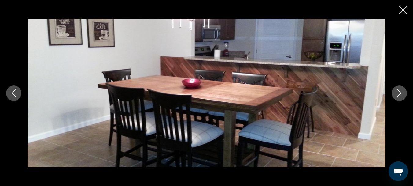
click at [399, 7] on div "prev next" at bounding box center [206, 93] width 413 height 186
click at [403, 9] on icon "Close slideshow" at bounding box center [404, 10] width 8 height 8
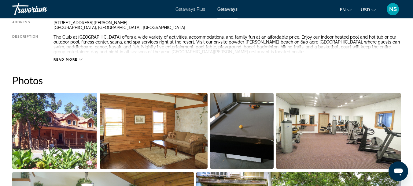
scroll to position [398, 0]
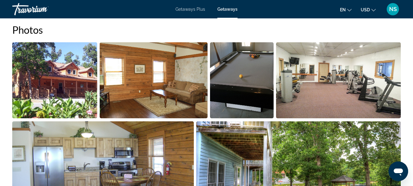
click at [73, 82] on img "Open full-screen image slider" at bounding box center [54, 80] width 85 height 76
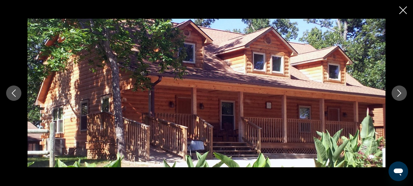
click at [398, 91] on icon "Next image" at bounding box center [399, 92] width 7 height 7
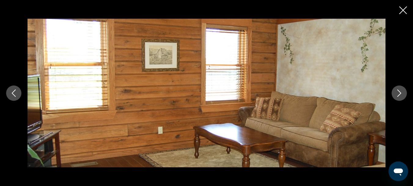
click at [398, 91] on icon "Next image" at bounding box center [399, 92] width 7 height 7
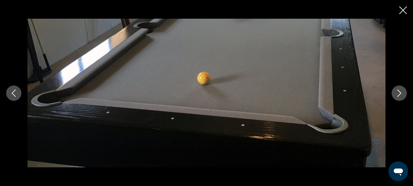
click at [398, 91] on icon "Next image" at bounding box center [399, 92] width 7 height 7
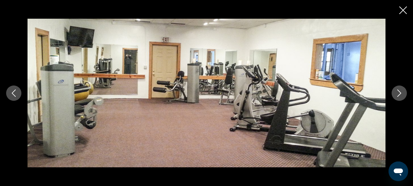
click at [398, 91] on icon "Next image" at bounding box center [399, 92] width 7 height 7
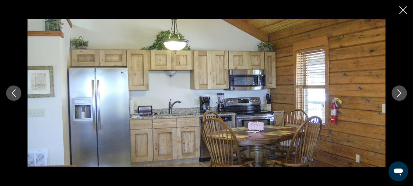
click at [398, 91] on icon "Next image" at bounding box center [399, 92] width 7 height 7
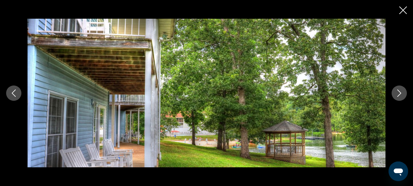
click at [398, 91] on icon "Next image" at bounding box center [399, 92] width 7 height 7
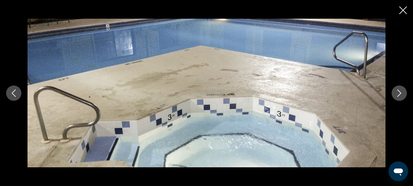
click at [398, 91] on icon "Next image" at bounding box center [399, 92] width 7 height 7
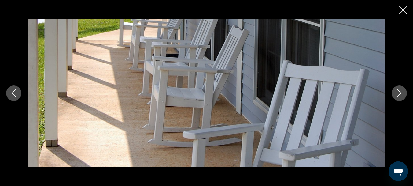
click at [398, 91] on icon "Next image" at bounding box center [399, 92] width 7 height 7
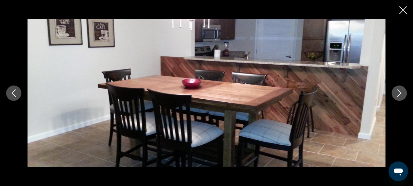
click at [398, 91] on icon "Next image" at bounding box center [399, 92] width 7 height 7
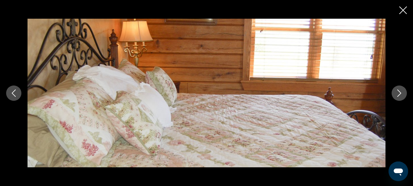
click at [400, 92] on icon "Next image" at bounding box center [400, 92] width 4 height 7
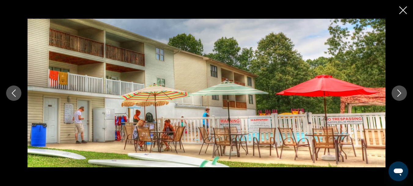
click at [400, 92] on icon "Next image" at bounding box center [400, 92] width 4 height 7
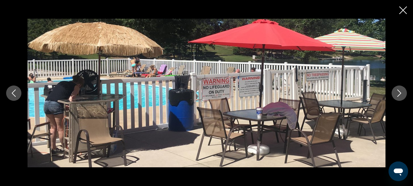
click at [400, 92] on icon "Next image" at bounding box center [400, 92] width 4 height 7
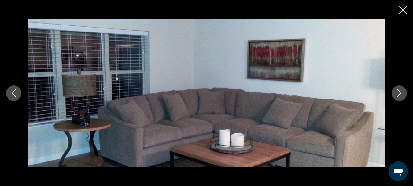
click at [400, 92] on icon "Next image" at bounding box center [400, 92] width 4 height 7
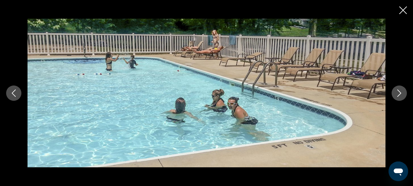
click at [400, 92] on icon "Next image" at bounding box center [400, 92] width 4 height 7
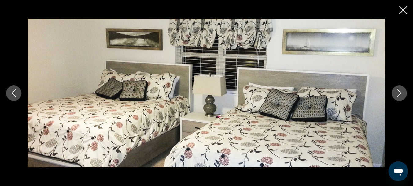
click at [400, 92] on icon "Next image" at bounding box center [400, 92] width 4 height 7
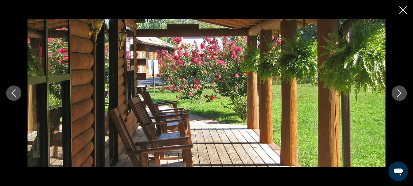
click at [400, 92] on icon "Next image" at bounding box center [400, 92] width 4 height 7
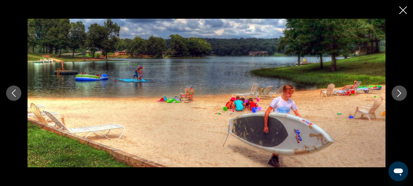
click at [400, 92] on icon "Next image" at bounding box center [400, 92] width 4 height 7
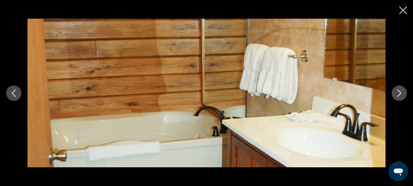
click at [400, 92] on icon "Next image" at bounding box center [400, 92] width 4 height 7
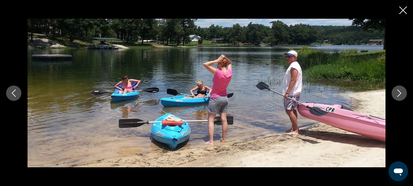
click at [400, 92] on icon "Next image" at bounding box center [400, 92] width 4 height 7
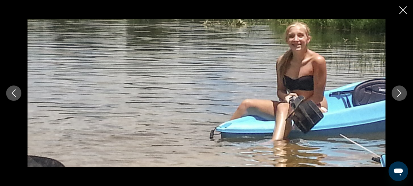
click at [404, 9] on icon "Close slideshow" at bounding box center [404, 10] width 8 height 8
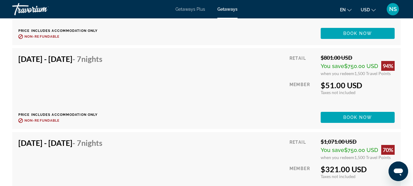
scroll to position [2975, 0]
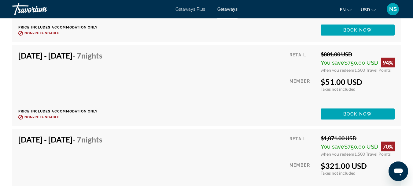
drag, startPoint x: 111, startPoint y: 52, endPoint x: 54, endPoint y: 61, distance: 58.0
click at [18, 52] on h4 "Apr 11, 2026 - Apr 18, 2026 - 7 Nights" at bounding box center [60, 55] width 84 height 9
copy h4 "Apr 11, 2026 - Apr 18, 2026"
click at [244, 110] on div "Apr 11, 2026 - Apr 18, 2026 - 7 Nights Price includes accommodation only Refund…" at bounding box center [206, 85] width 377 height 69
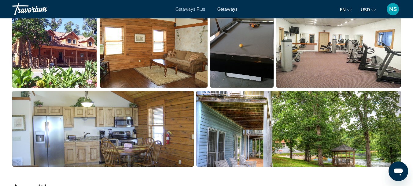
scroll to position [318, 0]
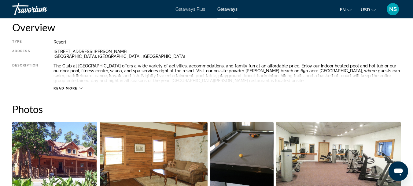
click at [79, 88] on div "Read more" at bounding box center [68, 88] width 29 height 4
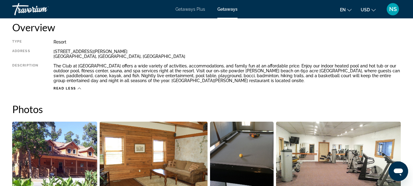
scroll to position [257, 0]
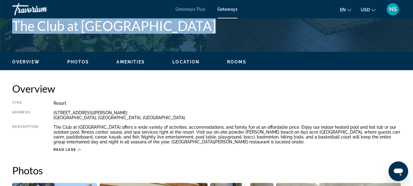
drag, startPoint x: 201, startPoint y: 24, endPoint x: 33, endPoint y: 25, distance: 168.6
click at [4, 32] on div "Horseshoe Bend, AR, USA The Club at Crown Lake Resort Address 1530 S Ivory Lane…" at bounding box center [206, 27] width 413 height 37
copy h1 "The Club at Crown Lake Resort"
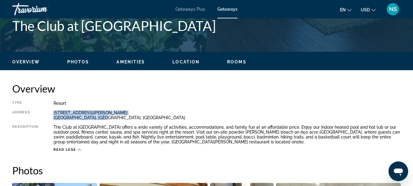
drag, startPoint x: 113, startPoint y: 116, endPoint x: 50, endPoint y: 110, distance: 63.6
click at [50, 110] on div "Type Resort All-Inclusive No All-Inclusive Address 1530 S Ivory Lane Horseshoe …" at bounding box center [206, 126] width 389 height 51
copy div "1530 S Ivory Lane Horseshoe Bend, AR, USA"
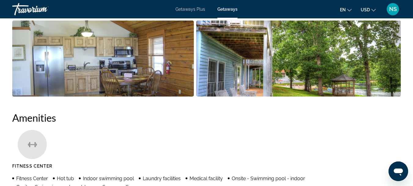
scroll to position [502, 0]
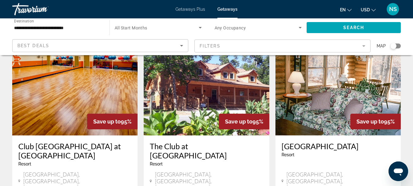
scroll to position [31, 0]
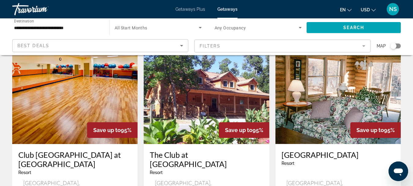
click at [217, 110] on img "Main content" at bounding box center [206, 95] width 125 height 98
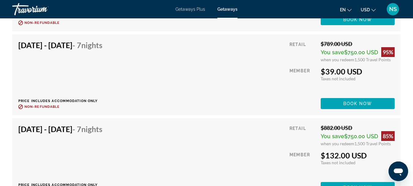
scroll to position [1652, 0]
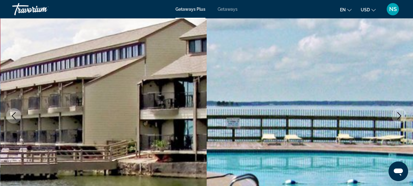
scroll to position [122, 0]
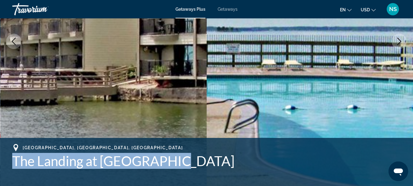
drag, startPoint x: 177, startPoint y: 161, endPoint x: 28, endPoint y: 162, distance: 149.6
click at [6, 157] on div "[GEOGRAPHIC_DATA], [GEOGRAPHIC_DATA], [GEOGRAPHIC_DATA] [GEOGRAPHIC_DATA] at [G…" at bounding box center [206, 162] width 413 height 37
copy h1 "The Landing at [GEOGRAPHIC_DATA]"
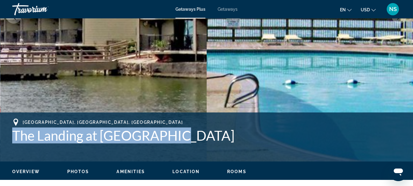
scroll to position [92, 0]
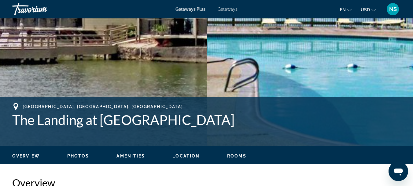
scroll to position [214, 0]
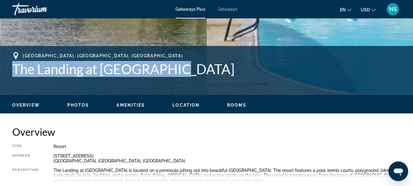
drag, startPoint x: 170, startPoint y: 69, endPoint x: 7, endPoint y: 71, distance: 163.1
click at [7, 71] on div "[GEOGRAPHIC_DATA], [GEOGRAPHIC_DATA], [GEOGRAPHIC_DATA] [GEOGRAPHIC_DATA] at [G…" at bounding box center [206, 70] width 413 height 37
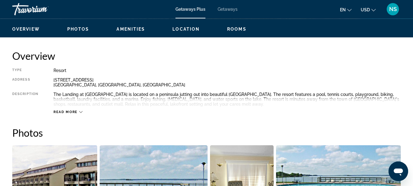
scroll to position [306, 0]
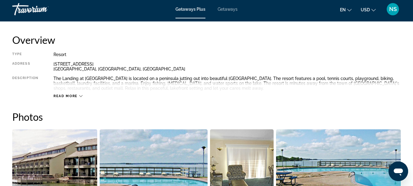
click at [85, 66] on div "7031 Kingston Cove Lane Willis, TX, USA" at bounding box center [228, 66] width 348 height 10
drag, startPoint x: 83, startPoint y: 70, endPoint x: 54, endPoint y: 66, distance: 29.3
click at [54, 66] on div "7031 Kingston Cove Lane Willis, TX, USA" at bounding box center [228, 66] width 348 height 10
copy div "7031 Kingston Cove Lane Willis, TX, USA"
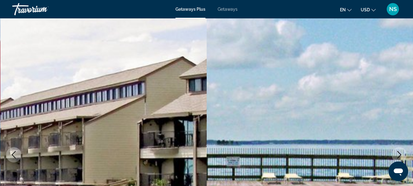
scroll to position [0, 0]
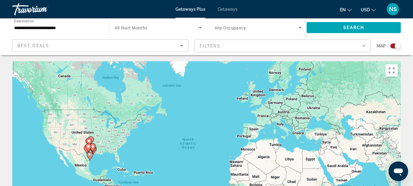
click at [365, 43] on mat-form-field "Filters" at bounding box center [283, 45] width 176 height 13
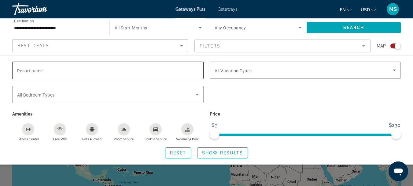
drag, startPoint x: 43, startPoint y: 69, endPoint x: 20, endPoint y: 71, distance: 23.0
click at [20, 71] on span "Resort name" at bounding box center [30, 70] width 26 height 5
click at [20, 71] on input "Resort name" at bounding box center [108, 70] width 182 height 7
paste input "**********"
type input "**********"
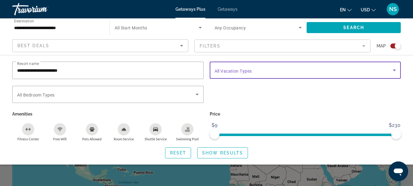
click at [394, 68] on icon "Search widget" at bounding box center [394, 69] width 7 height 7
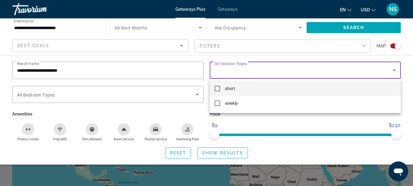
click at [218, 87] on mat-pseudo-checkbox at bounding box center [218, 89] width 6 height 6
click at [234, 154] on div at bounding box center [206, 93] width 413 height 186
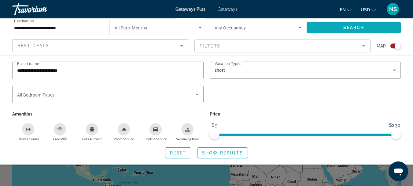
click at [346, 26] on span "Search" at bounding box center [354, 27] width 21 height 5
click at [230, 154] on span "Show Results" at bounding box center [222, 152] width 41 height 5
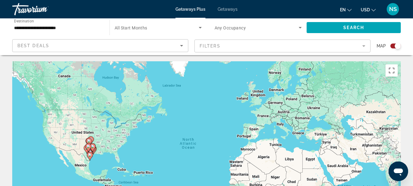
click at [89, 140] on image "Main content" at bounding box center [89, 141] width 4 height 4
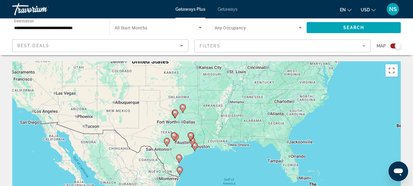
drag, startPoint x: 153, startPoint y: 149, endPoint x: 121, endPoint y: 114, distance: 47.5
click at [121, 114] on div "To activate drag with keyboard, press Alt + Enter. Once in keyboard drag state,…" at bounding box center [206, 153] width 389 height 184
click at [173, 135] on image "Main content" at bounding box center [174, 135] width 4 height 4
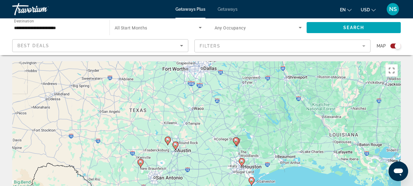
drag, startPoint x: 174, startPoint y: 134, endPoint x: 132, endPoint y: 125, distance: 42.5
click at [132, 125] on div "To activate drag with keyboard, press Alt + Enter. Once in keyboard drag state,…" at bounding box center [206, 153] width 389 height 184
click at [236, 140] on image "Main content" at bounding box center [236, 140] width 4 height 4
type input "**********"
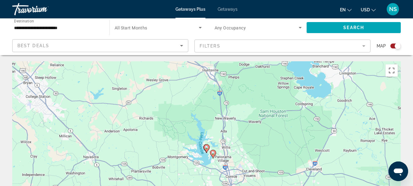
click at [207, 147] on image "Main content" at bounding box center [207, 147] width 4 height 4
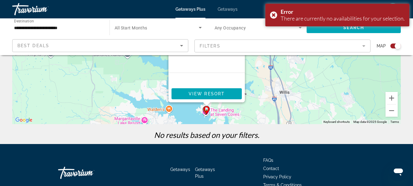
scroll to position [122, 0]
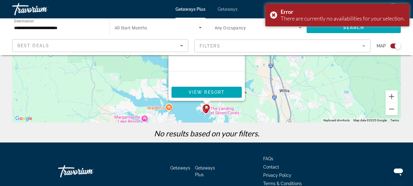
click at [263, 110] on div "To activate drag with keyboard, press Alt + Enter. Once in keyboard drag state,…" at bounding box center [206, 31] width 389 height 184
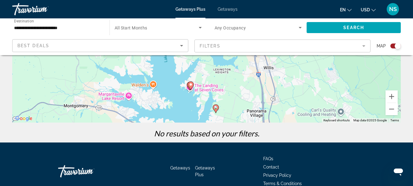
drag, startPoint x: 339, startPoint y: 90, endPoint x: 328, endPoint y: 73, distance: 20.5
click at [328, 73] on div "To activate drag with keyboard, press Alt + Enter. Once in keyboard drag state,…" at bounding box center [206, 31] width 389 height 184
click at [216, 108] on image "Main content" at bounding box center [216, 108] width 4 height 4
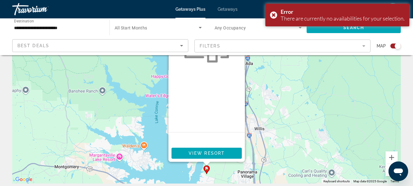
scroll to position [61, 0]
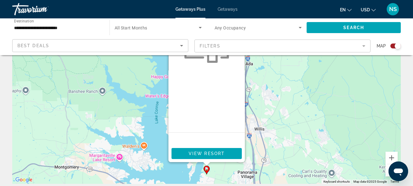
click at [294, 124] on div "To activate drag with keyboard, press Alt + Enter. Once in keyboard drag state,…" at bounding box center [206, 92] width 389 height 184
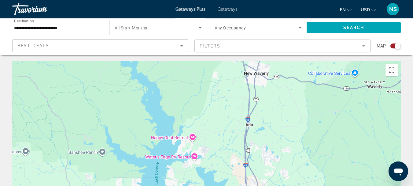
scroll to position [0, 0]
click at [364, 43] on mat-form-field "Filters" at bounding box center [283, 45] width 176 height 13
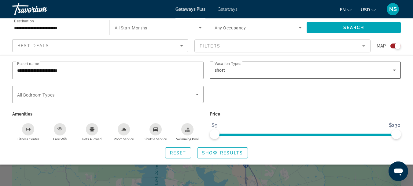
click at [394, 67] on icon "Search widget" at bounding box center [394, 69] width 7 height 7
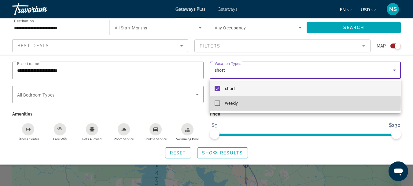
click at [218, 100] on mat-option "weekly" at bounding box center [306, 103] width 192 height 15
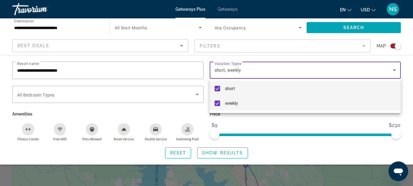
click at [217, 86] on mat-pseudo-checkbox at bounding box center [218, 89] width 6 height 6
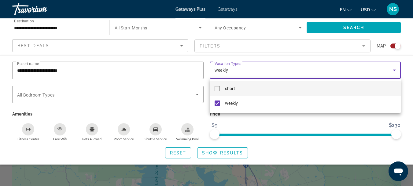
click at [356, 24] on div at bounding box center [206, 93] width 413 height 186
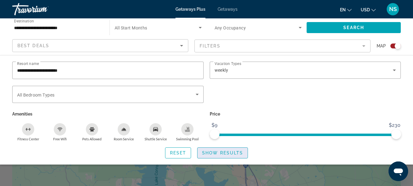
click at [212, 150] on span "Show Results" at bounding box center [222, 152] width 41 height 5
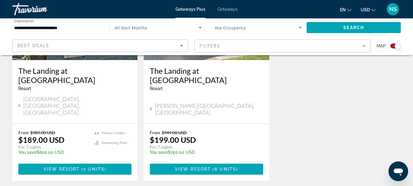
scroll to position [306, 0]
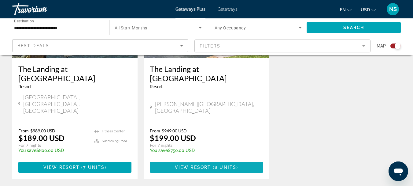
click at [204, 160] on span "Main content" at bounding box center [206, 167] width 113 height 15
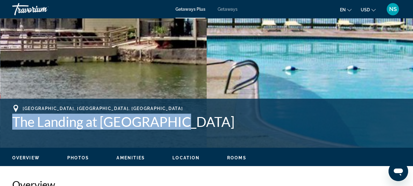
scroll to position [153, 0]
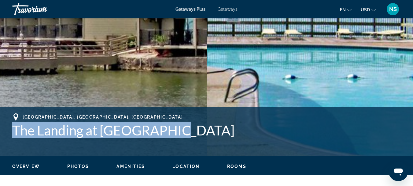
click at [225, 8] on span "Getaways" at bounding box center [228, 9] width 20 height 5
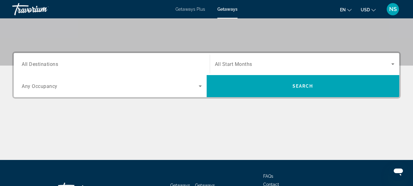
scroll to position [122, 0]
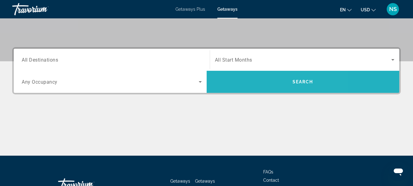
click at [296, 81] on span "Search" at bounding box center [303, 81] width 21 height 5
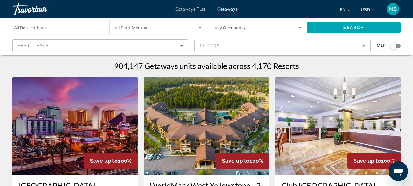
click at [47, 25] on input "Destination All Destinations" at bounding box center [57, 27] width 87 height 7
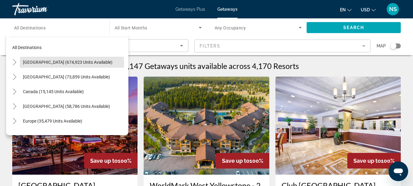
click at [43, 65] on span "Search widget" at bounding box center [74, 62] width 109 height 15
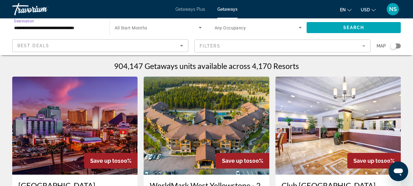
click at [55, 28] on input "**********" at bounding box center [57, 27] width 87 height 7
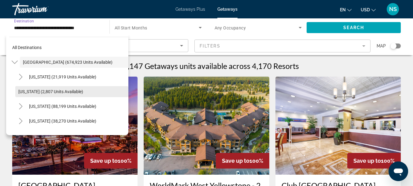
click at [42, 86] on span "Search widget" at bounding box center [71, 91] width 113 height 15
type input "**********"
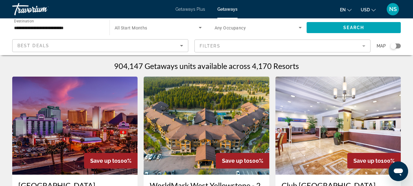
click at [366, 44] on mat-form-field "Filters" at bounding box center [283, 45] width 176 height 13
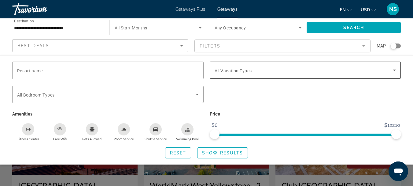
click at [393, 69] on icon "Search widget" at bounding box center [394, 69] width 7 height 7
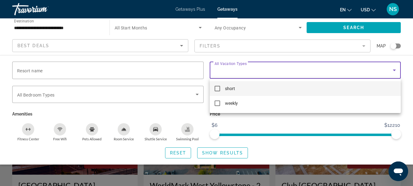
click at [283, 86] on mat-option "short" at bounding box center [306, 88] width 192 height 15
click at [233, 153] on div at bounding box center [206, 93] width 413 height 186
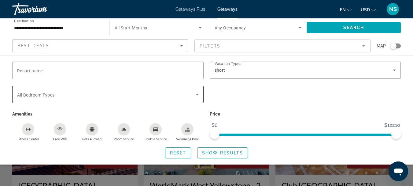
click at [197, 92] on icon "Search widget" at bounding box center [197, 94] width 7 height 7
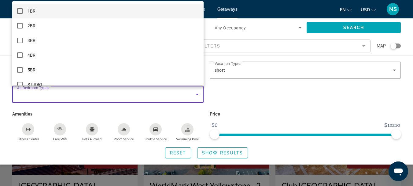
click at [28, 10] on span "1BR" at bounding box center [32, 10] width 8 height 7
click at [319, 101] on div at bounding box center [206, 93] width 413 height 186
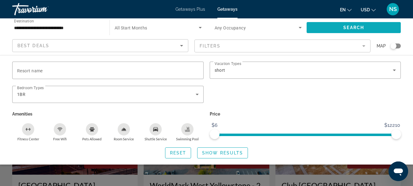
click at [356, 26] on span "Search" at bounding box center [354, 27] width 21 height 5
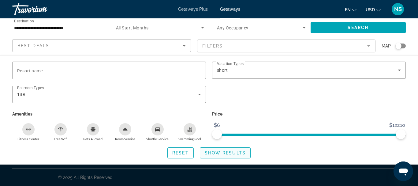
click at [224, 150] on span "Show Results" at bounding box center [225, 152] width 41 height 5
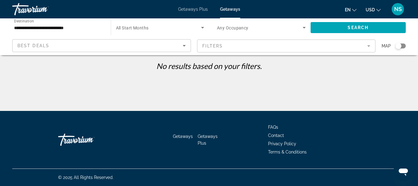
click at [370, 43] on mat-form-field "Filters" at bounding box center [286, 45] width 179 height 13
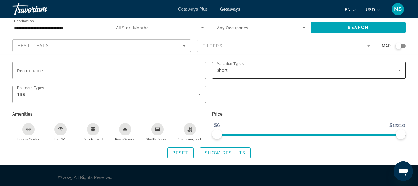
click at [399, 69] on icon "Search widget" at bounding box center [399, 69] width 7 height 7
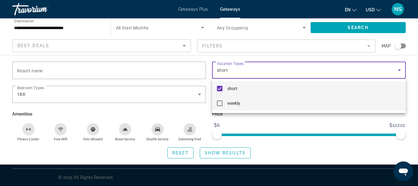
click at [218, 102] on mat-pseudo-checkbox at bounding box center [220, 103] width 6 height 6
click at [219, 87] on mat-pseudo-checkbox at bounding box center [220, 89] width 6 height 6
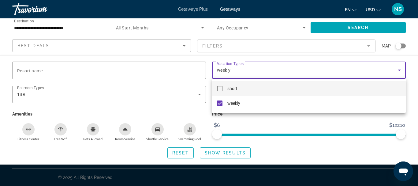
click at [355, 21] on div at bounding box center [209, 93] width 418 height 186
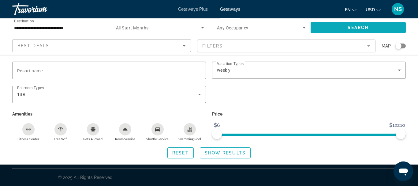
click at [350, 28] on span "Search" at bounding box center [358, 27] width 21 height 5
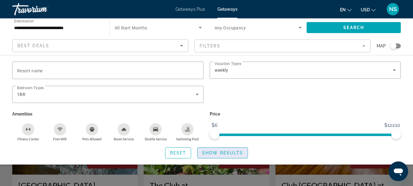
click at [218, 153] on span "Show Results" at bounding box center [222, 152] width 41 height 5
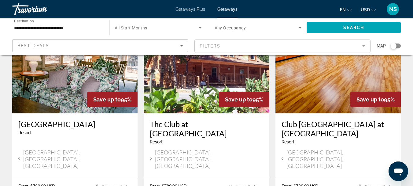
scroll to position [31, 0]
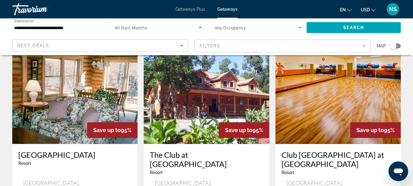
click at [73, 110] on img "Main content" at bounding box center [74, 95] width 125 height 98
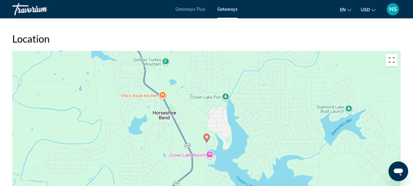
scroll to position [1010, 0]
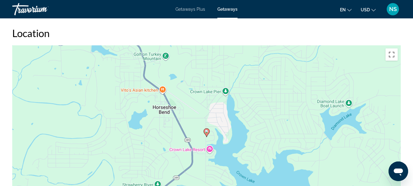
click at [206, 129] on image "Main content" at bounding box center [207, 131] width 4 height 4
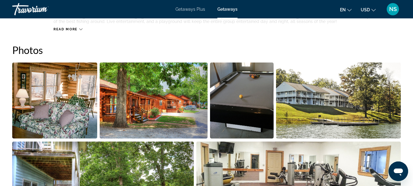
scroll to position [372, 0]
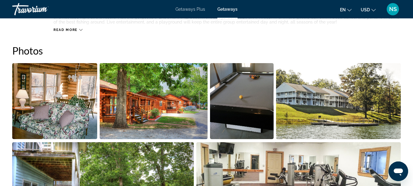
click at [128, 107] on img "Open full-screen image slider" at bounding box center [154, 101] width 108 height 76
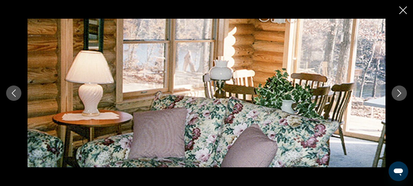
click at [399, 97] on button "Next image" at bounding box center [399, 92] width 15 height 15
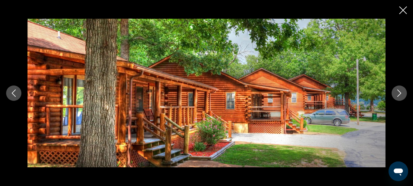
click at [399, 97] on button "Next image" at bounding box center [399, 92] width 15 height 15
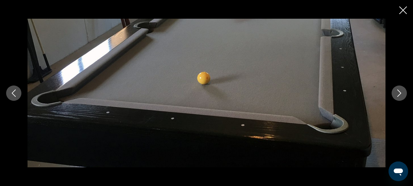
click at [399, 97] on button "Next image" at bounding box center [399, 92] width 15 height 15
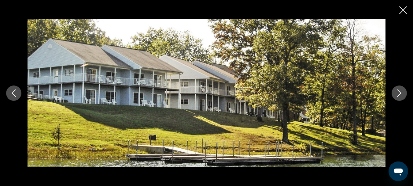
click at [399, 97] on button "Next image" at bounding box center [399, 92] width 15 height 15
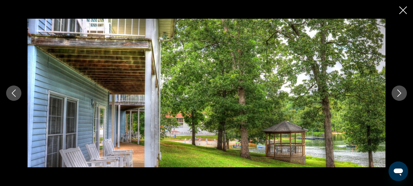
click at [399, 97] on button "Next image" at bounding box center [399, 92] width 15 height 15
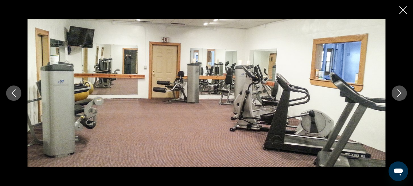
click at [399, 97] on button "Next image" at bounding box center [399, 92] width 15 height 15
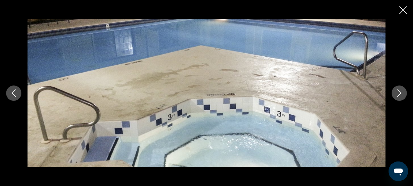
click at [399, 97] on button "Next image" at bounding box center [399, 92] width 15 height 15
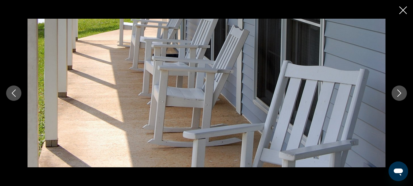
click at [399, 97] on button "Next image" at bounding box center [399, 92] width 15 height 15
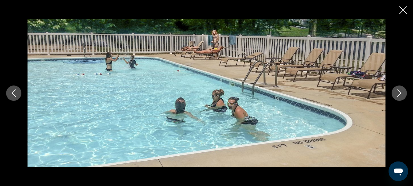
click at [399, 97] on button "Next image" at bounding box center [399, 92] width 15 height 15
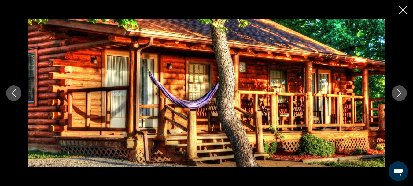
click at [398, 93] on icon "Next image" at bounding box center [399, 92] width 7 height 7
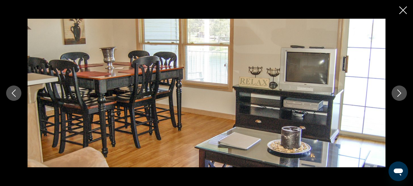
click at [398, 93] on icon "Next image" at bounding box center [399, 92] width 7 height 7
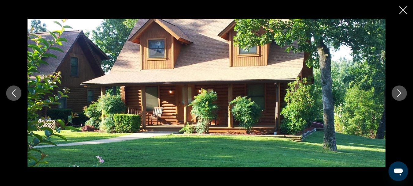
click at [398, 93] on icon "Next image" at bounding box center [399, 92] width 7 height 7
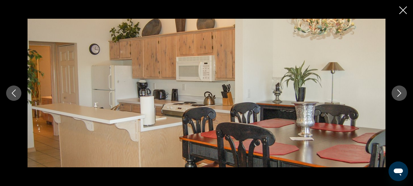
click at [398, 93] on icon "Next image" at bounding box center [399, 92] width 7 height 7
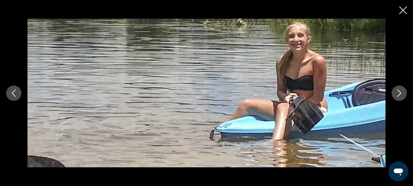
click at [400, 11] on icon "Close slideshow" at bounding box center [404, 10] width 8 height 8
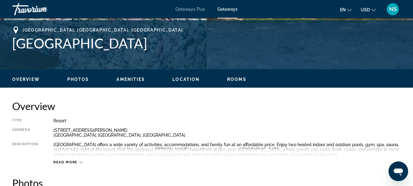
scroll to position [250, 0]
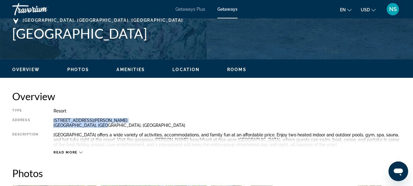
drag, startPoint x: 106, startPoint y: 124, endPoint x: 53, endPoint y: 122, distance: 52.7
click at [53, 122] on div "Type Resort All-Inclusive No All-Inclusive Address 1530 S. Ivory Lane Horseshoe…" at bounding box center [206, 131] width 389 height 46
copy div "1530 S. Ivory Lane Horseshoe Bend, AR, USA"
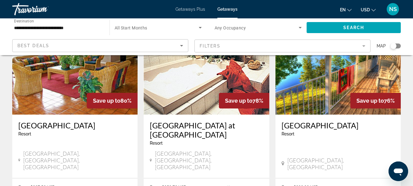
scroll to position [293, 0]
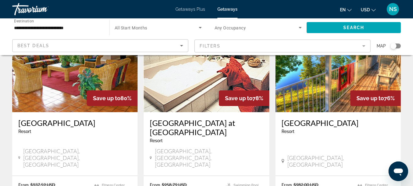
click at [341, 76] on img "Main content" at bounding box center [338, 63] width 125 height 98
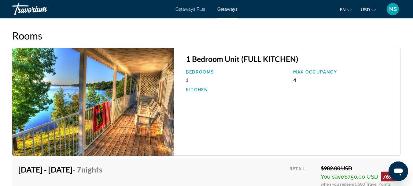
scroll to position [979, 0]
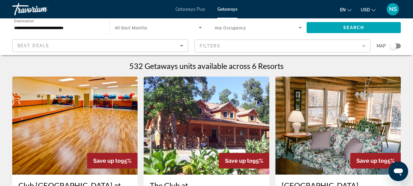
scroll to position [31, 0]
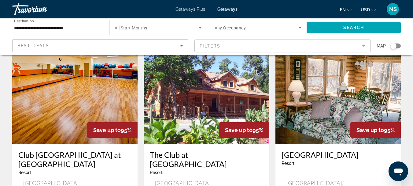
click at [225, 107] on img "Main content" at bounding box center [206, 95] width 125 height 98
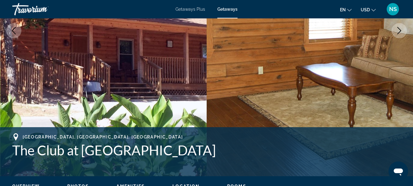
scroll to position [122, 0]
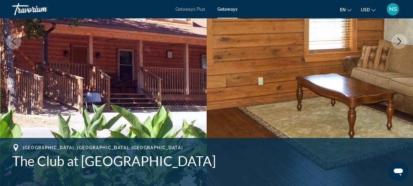
click at [402, 40] on icon "Next image" at bounding box center [399, 41] width 7 height 7
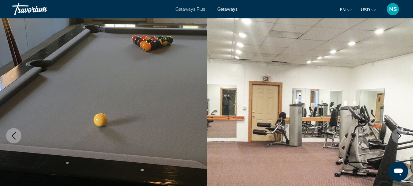
scroll to position [61, 0]
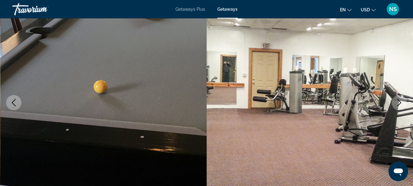
click at [398, 101] on icon "Next image" at bounding box center [399, 102] width 7 height 7
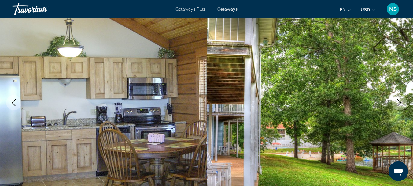
click at [398, 101] on icon "Next image" at bounding box center [399, 102] width 7 height 7
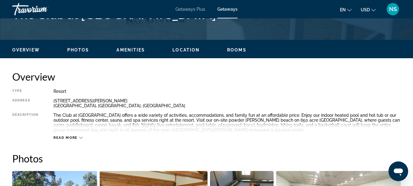
scroll to position [275, 0]
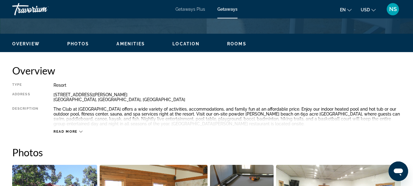
click at [78, 128] on div "Read more" at bounding box center [228, 125] width 348 height 17
click at [80, 131] on icon "Main content" at bounding box center [80, 132] width 3 height 2
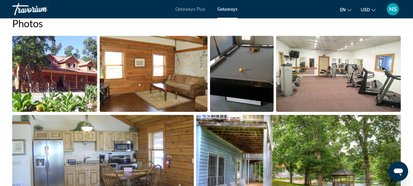
scroll to position [367, 0]
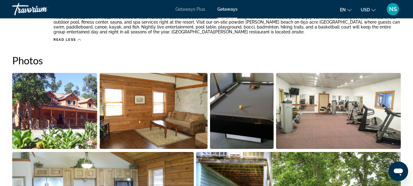
click at [68, 114] on img "Open full-screen image slider" at bounding box center [54, 111] width 85 height 76
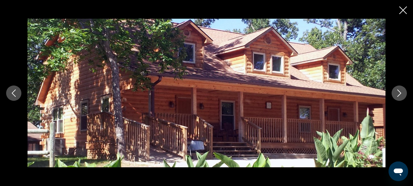
click at [398, 93] on icon "Next image" at bounding box center [399, 92] width 7 height 7
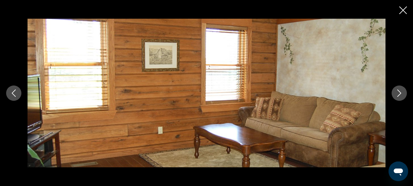
click at [398, 92] on icon "Next image" at bounding box center [399, 92] width 7 height 7
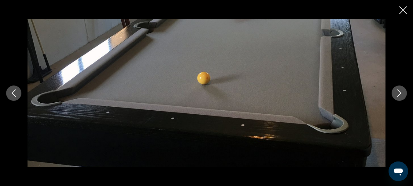
click at [400, 94] on icon "Next image" at bounding box center [399, 92] width 7 height 7
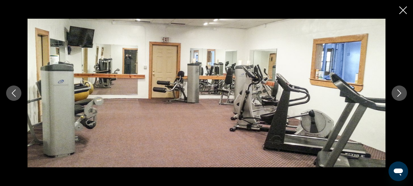
click at [401, 90] on icon "Next image" at bounding box center [399, 92] width 7 height 7
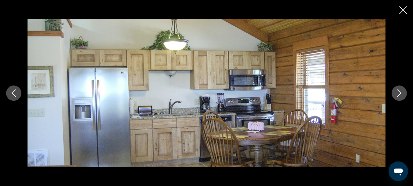
click at [398, 95] on icon "Next image" at bounding box center [399, 92] width 7 height 7
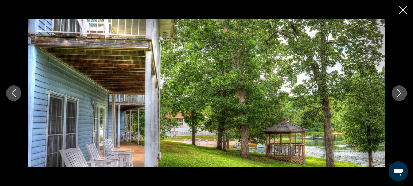
click at [400, 91] on icon "Next image" at bounding box center [400, 92] width 4 height 7
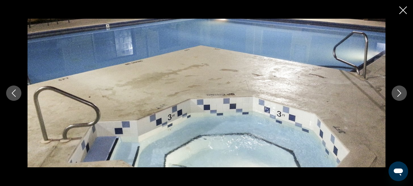
click at [400, 91] on icon "Next image" at bounding box center [400, 92] width 4 height 7
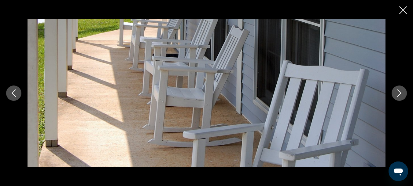
click at [400, 91] on icon "Next image" at bounding box center [400, 92] width 4 height 7
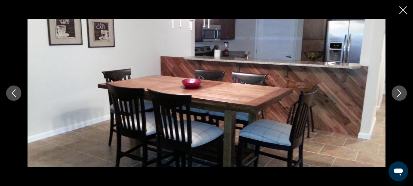
drag, startPoint x: 407, startPoint y: 8, endPoint x: 403, endPoint y: 6, distance: 3.7
click at [407, 7] on icon "Close slideshow" at bounding box center [404, 10] width 8 height 8
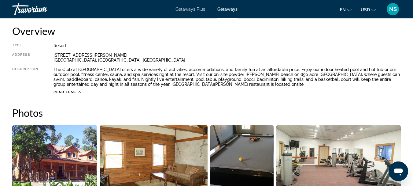
scroll to position [306, 0]
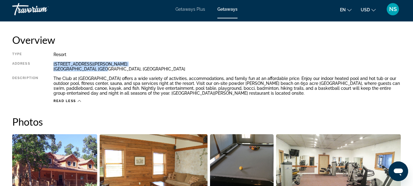
drag, startPoint x: 104, startPoint y: 68, endPoint x: 61, endPoint y: 65, distance: 43.8
click at [54, 61] on div "Type Resort All-Inclusive No All-Inclusive Address 1530 S Ivory Lane Horseshoe …" at bounding box center [206, 77] width 389 height 51
copy div "1530 S Ivory Lane Horseshoe Bend, AR, USA"
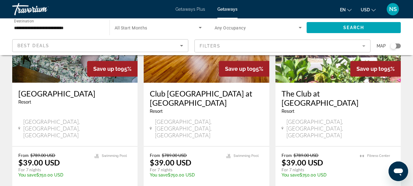
scroll to position [61, 0]
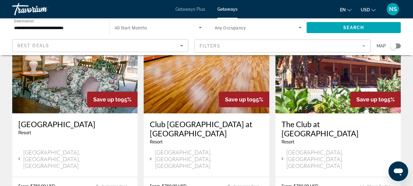
click at [70, 80] on img "Main content" at bounding box center [74, 64] width 125 height 98
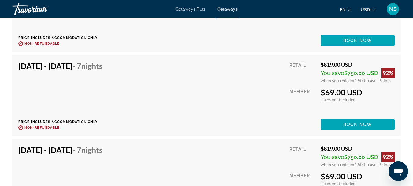
scroll to position [3212, 0]
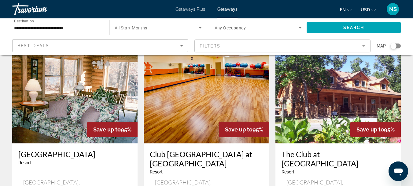
scroll to position [31, 0]
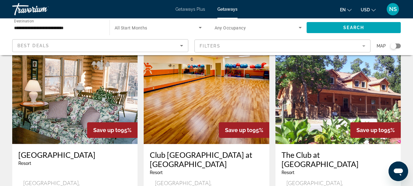
click at [336, 99] on img "Main content" at bounding box center [338, 95] width 125 height 98
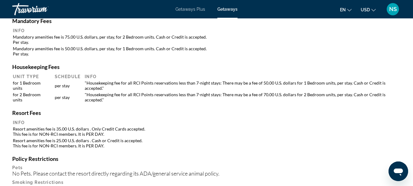
scroll to position [704, 0]
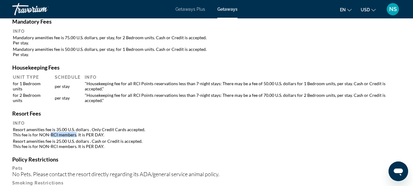
drag, startPoint x: 75, startPoint y: 123, endPoint x: 50, endPoint y: 125, distance: 24.9
click at [50, 126] on td "Resort amenities fee is 35.00 U.S. dollars . Only Credit Cards accepted. This f…" at bounding box center [207, 131] width 388 height 11
copy td "RCI members"
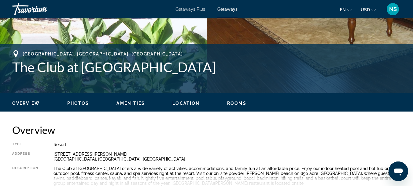
scroll to position [214, 0]
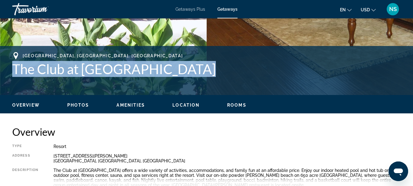
drag, startPoint x: 194, startPoint y: 69, endPoint x: 14, endPoint y: 65, distance: 180.5
click at [14, 65] on h1 "The Club at Crown Lake Resort" at bounding box center [206, 69] width 389 height 16
copy h1 "The Club at Crown Lake Resort"
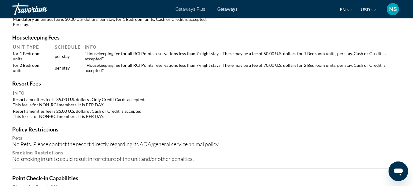
scroll to position [734, 0]
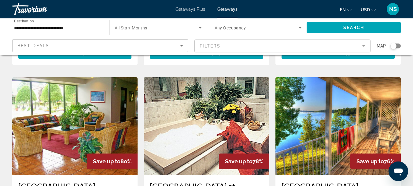
scroll to position [245, 0]
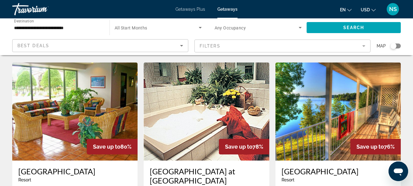
click at [334, 108] on img "Main content" at bounding box center [338, 111] width 125 height 98
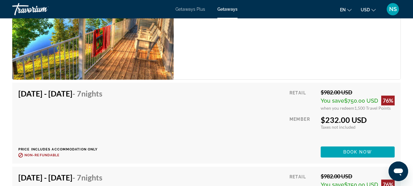
scroll to position [1071, 0]
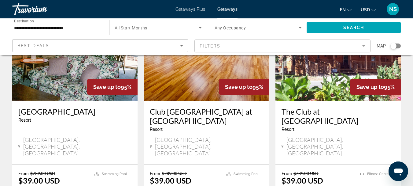
scroll to position [79, 0]
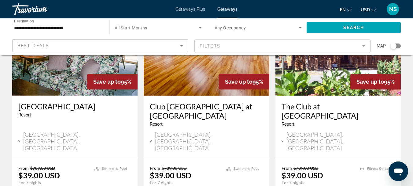
click at [77, 78] on img "Main content" at bounding box center [74, 47] width 125 height 98
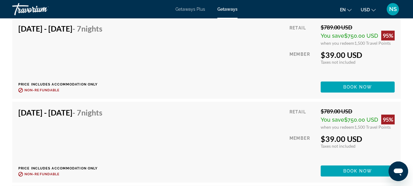
scroll to position [1621, 0]
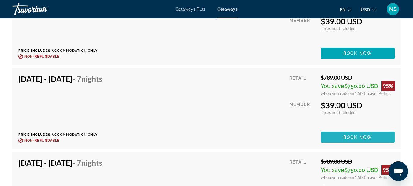
click at [355, 135] on span "Book now" at bounding box center [358, 137] width 29 height 5
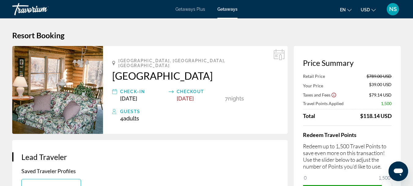
scroll to position [31, 0]
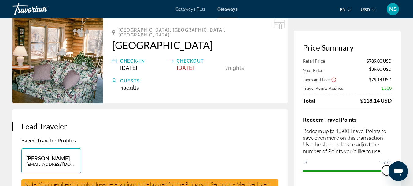
drag, startPoint x: 774, startPoint y: 333, endPoint x: 390, endPoint y: 168, distance: 417.3
click at [387, 169] on span "ngx-slider" at bounding box center [387, 170] width 10 height 10
click at [388, 171] on span "ngx-slider" at bounding box center [387, 170] width 10 height 10
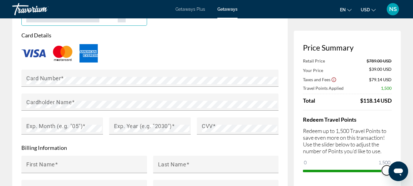
scroll to position [520, 0]
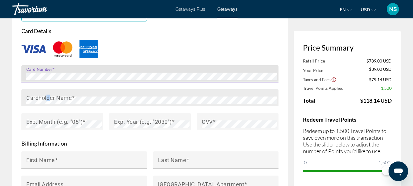
click at [48, 94] on mat-label "Cardholder Name" at bounding box center [49, 97] width 46 height 6
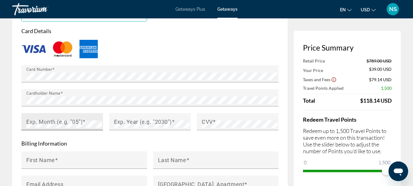
click at [47, 118] on mat-label "Exp. Month (e.g. "05")" at bounding box center [54, 121] width 56 height 6
click at [125, 118] on mat-label "Exp. Year (e.g. "2030")" at bounding box center [143, 121] width 58 height 6
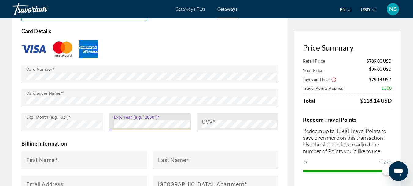
click at [209, 118] on mat-label "CVV" at bounding box center [207, 121] width 11 height 6
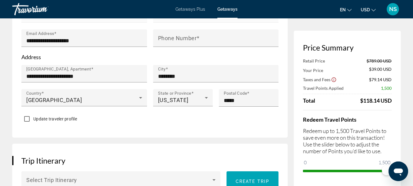
scroll to position [214, 0]
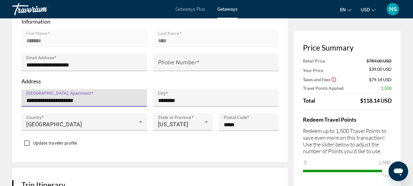
drag, startPoint x: 91, startPoint y: 94, endPoint x: 26, endPoint y: 93, distance: 65.5
click at [26, 93] on div "**********" at bounding box center [84, 97] width 126 height 17
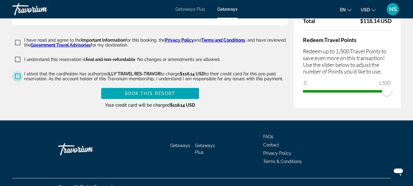
scroll to position [1294, 0]
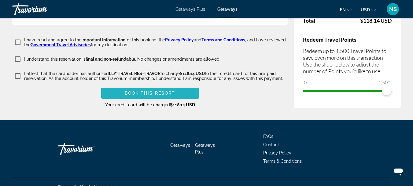
click at [147, 91] on span "Book this Resort" at bounding box center [150, 93] width 51 height 5
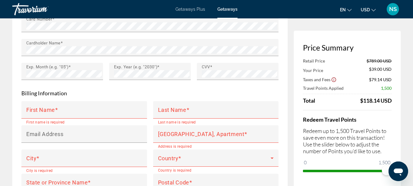
scroll to position [579, 0]
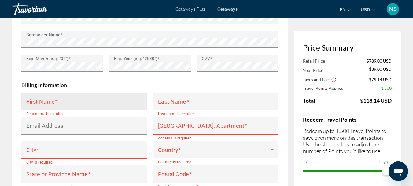
type input "**********"
click at [57, 98] on span "Main content" at bounding box center [56, 101] width 3 height 6
click at [57, 100] on input "First Name" at bounding box center [86, 103] width 120 height 7
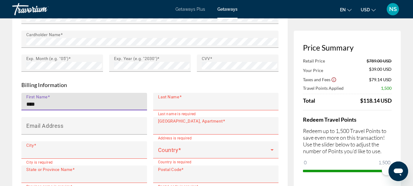
type input "*******"
type input "****"
type input "**********"
type input "********"
type input "*****"
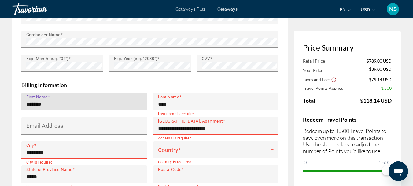
type input "*****"
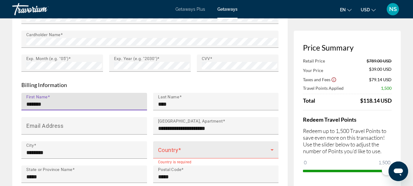
click at [275, 146] on icon "Main content" at bounding box center [272, 149] width 7 height 7
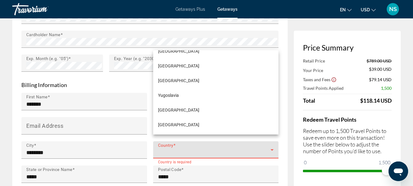
scroll to position [3501, 0]
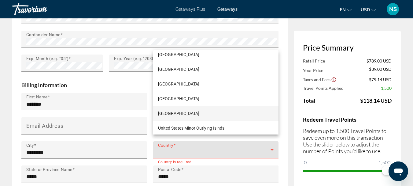
click at [199, 114] on span "United States of America" at bounding box center [178, 113] width 41 height 7
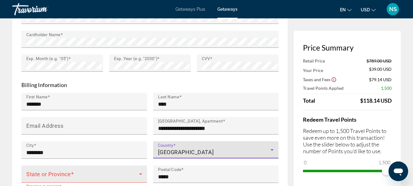
click at [141, 173] on icon "Main content" at bounding box center [140, 174] width 3 height 2
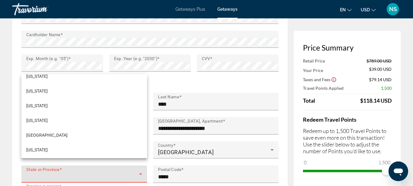
scroll to position [638, 0]
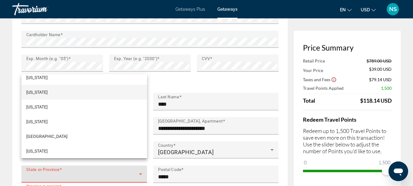
click at [38, 90] on mat-option "Texas" at bounding box center [84, 92] width 126 height 15
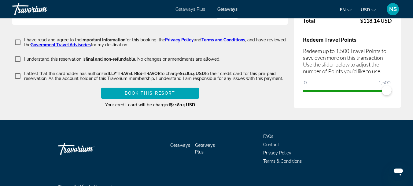
scroll to position [1263, 0]
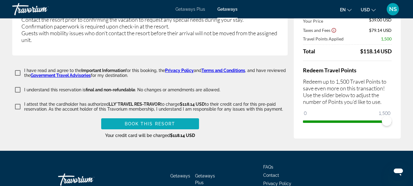
click at [147, 121] on span "Book this Resort" at bounding box center [150, 123] width 51 height 5
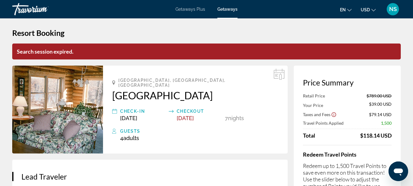
scroll to position [0, 0]
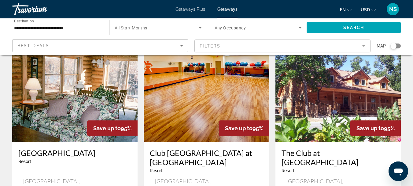
scroll to position [61, 0]
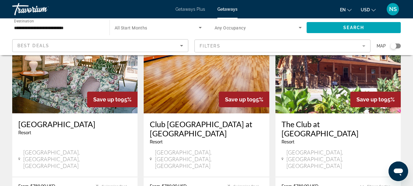
click at [86, 79] on img "Main content" at bounding box center [74, 64] width 125 height 98
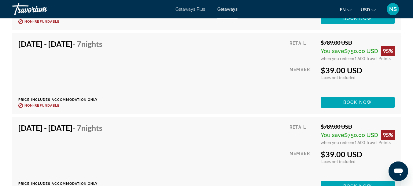
scroll to position [1626, 0]
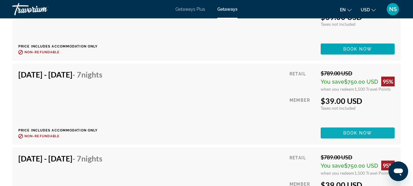
click at [363, 130] on span "Book now" at bounding box center [358, 132] width 29 height 5
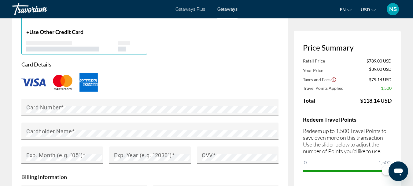
scroll to position [490, 0]
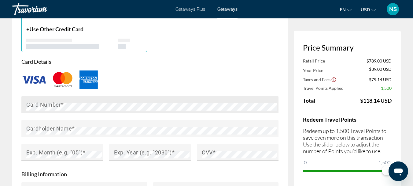
click at [56, 101] on mat-label "Card Number" at bounding box center [43, 104] width 35 height 6
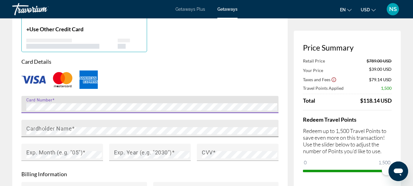
click at [43, 125] on mat-label "Cardholder Name" at bounding box center [49, 128] width 46 height 6
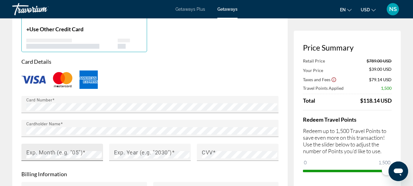
click at [47, 149] on mat-label "Exp. Month (e.g. "05")" at bounding box center [54, 152] width 56 height 6
click at [118, 149] on mat-label "Exp. Year (e.g. "2030")" at bounding box center [143, 152] width 58 height 6
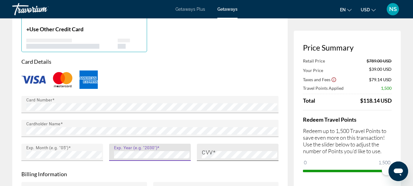
click at [210, 149] on mat-label "CVV" at bounding box center [207, 152] width 11 height 6
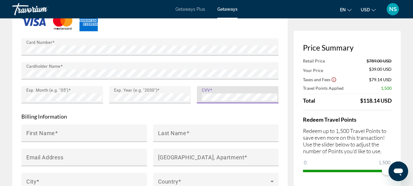
scroll to position [551, 0]
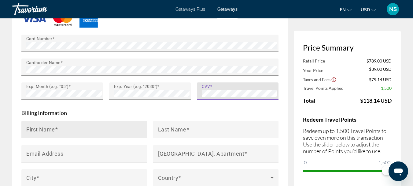
click at [44, 126] on mat-label "First Name" at bounding box center [40, 129] width 29 height 6
click at [44, 128] on input "First Name" at bounding box center [86, 131] width 120 height 7
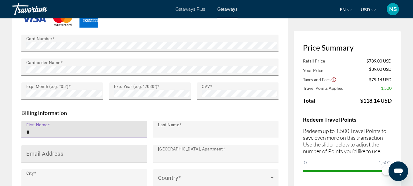
type input "*******"
type input "****"
type input "**********"
type input "********"
type input "*****"
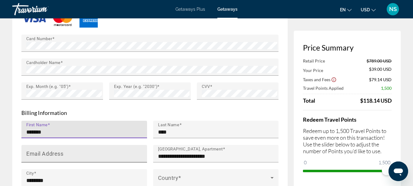
type input "*****"
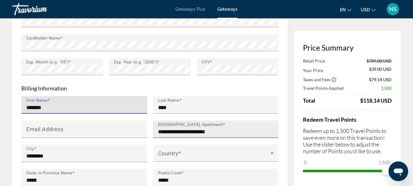
scroll to position [612, 0]
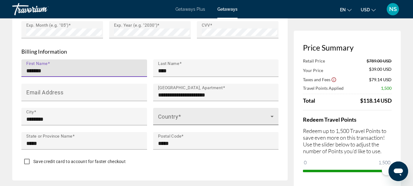
click at [272, 116] on icon "Main content" at bounding box center [272, 117] width 3 height 2
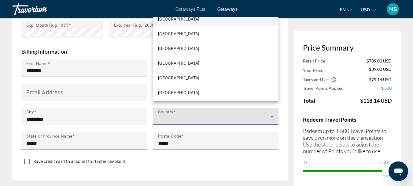
scroll to position [3501, 0]
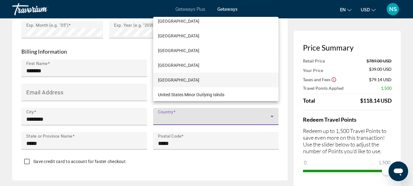
click at [216, 79] on mat-option "[GEOGRAPHIC_DATA]" at bounding box center [216, 80] width 126 height 15
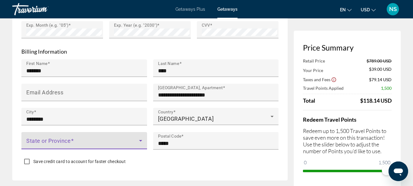
click at [140, 137] on icon "Main content" at bounding box center [140, 140] width 7 height 7
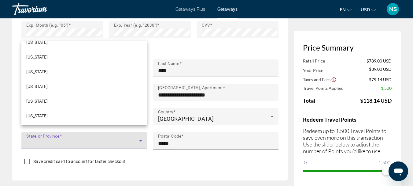
scroll to position [577, 0]
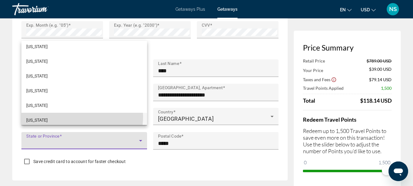
click at [76, 117] on mat-option "[US_STATE]" at bounding box center [84, 120] width 126 height 15
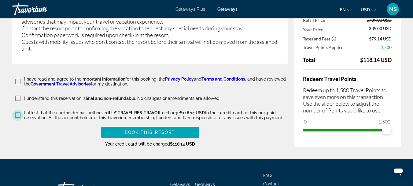
scroll to position [1285, 0]
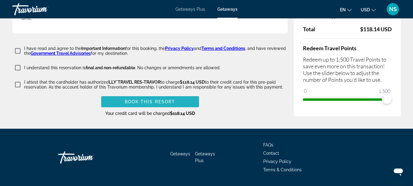
click at [151, 99] on span "Book this Resort" at bounding box center [150, 101] width 51 height 5
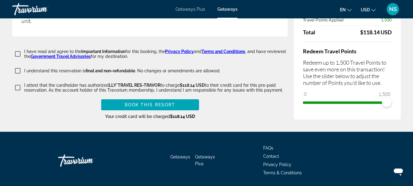
scroll to position [1282, 0]
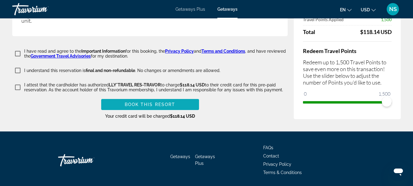
type input "**********"
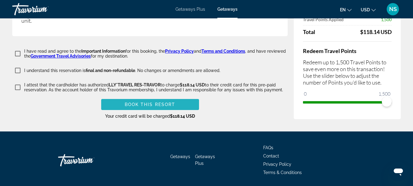
click at [162, 102] on span "Book this Resort" at bounding box center [150, 104] width 51 height 5
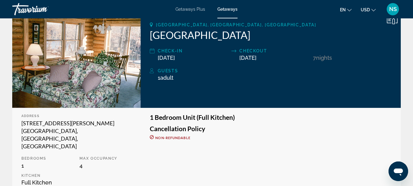
scroll to position [92, 0]
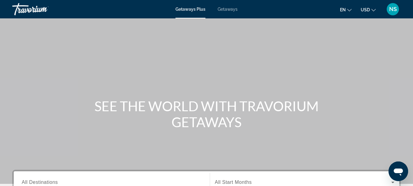
click at [391, 11] on span "NS" at bounding box center [393, 9] width 8 height 6
